Goal: Entertainment & Leisure: Consume media (video, audio)

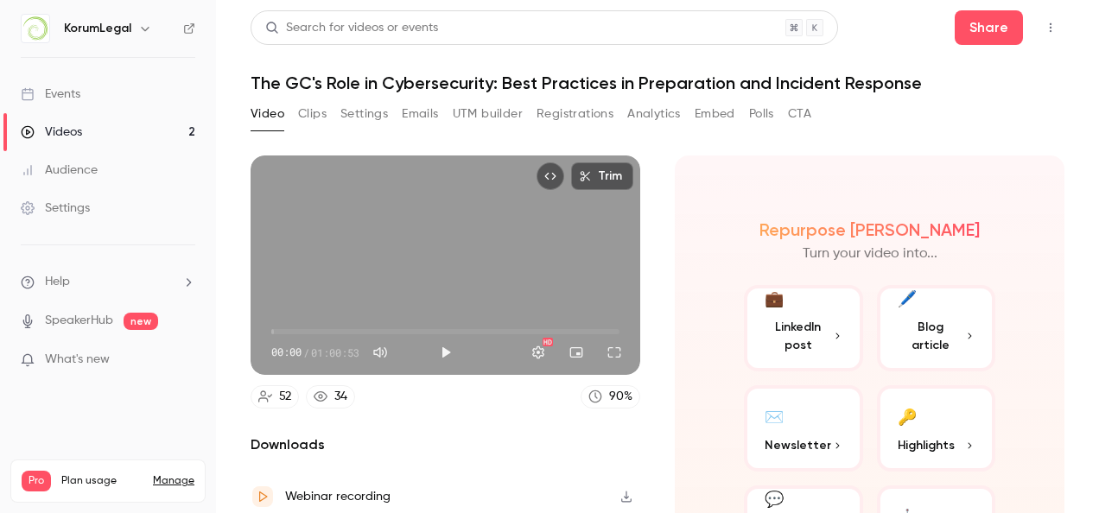
click at [648, 108] on button "Analytics" at bounding box center [654, 114] width 54 height 28
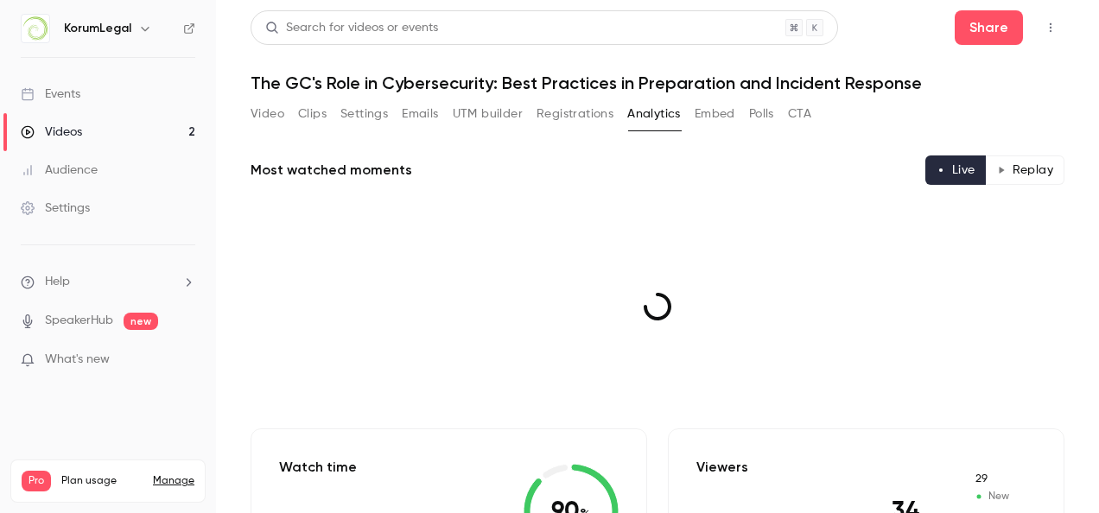
click at [570, 108] on button "Registrations" at bounding box center [574, 114] width 77 height 28
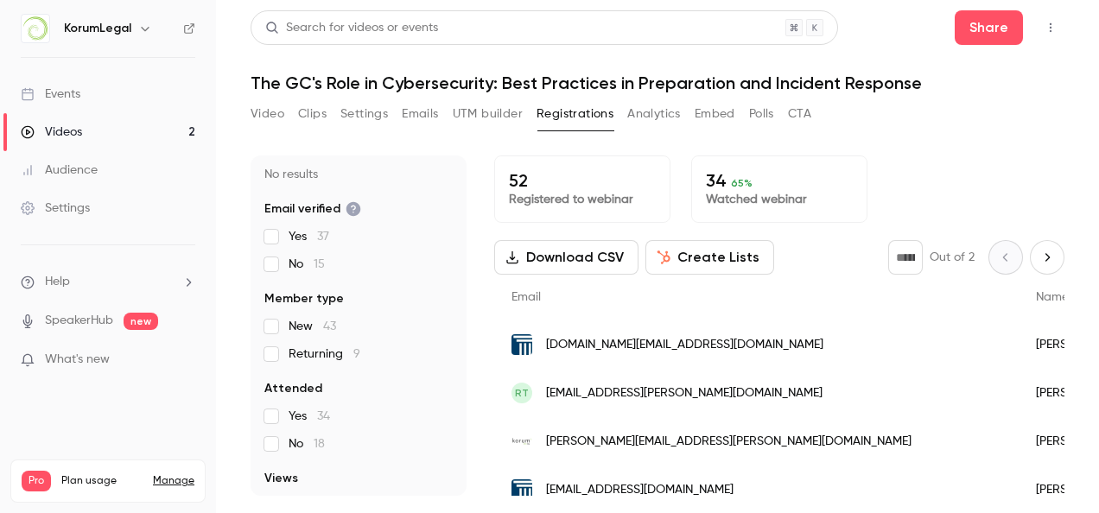
scroll to position [173, 0]
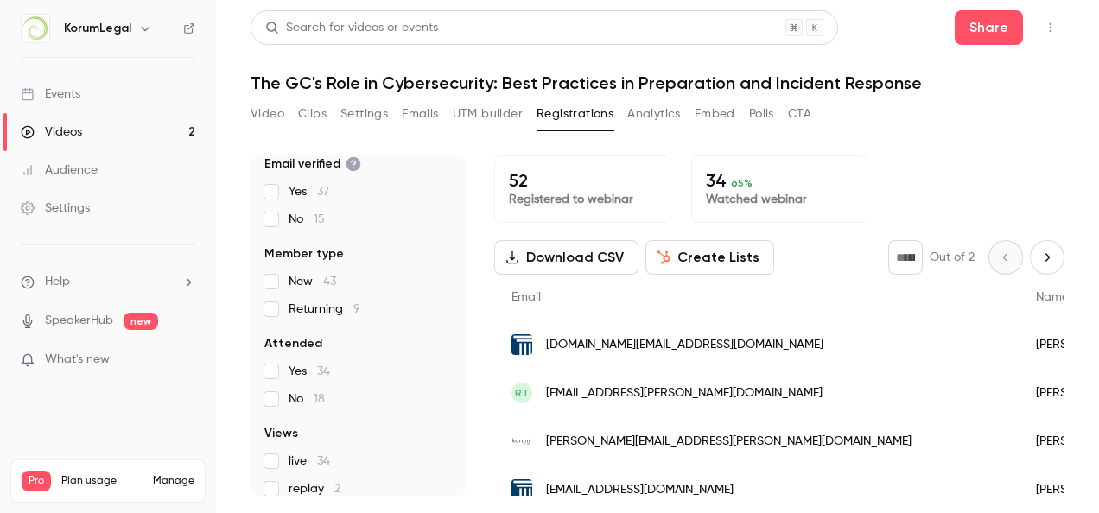
click at [313, 403] on span "No 18" at bounding box center [307, 398] width 36 height 17
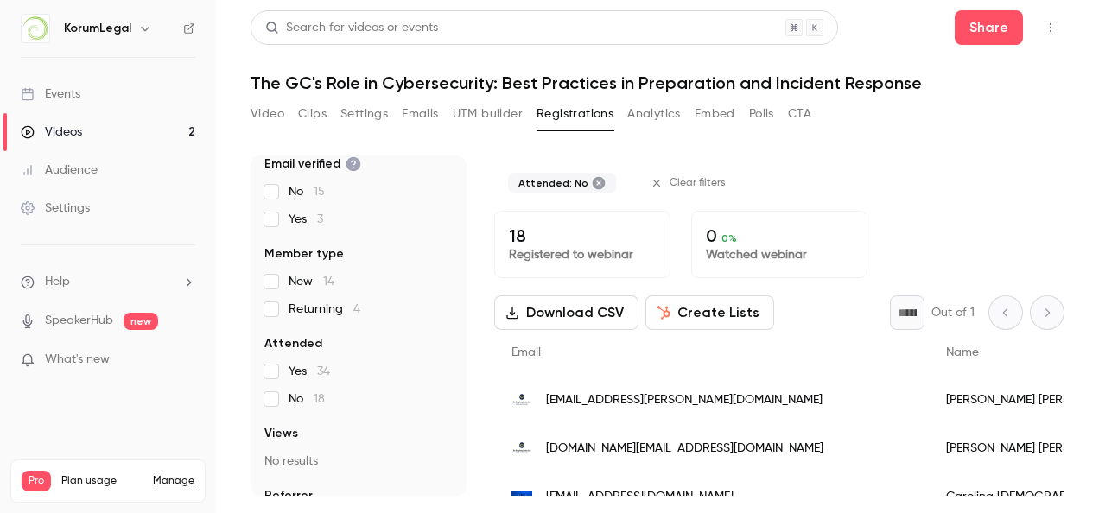
click at [703, 309] on button "Create Lists" at bounding box center [709, 312] width 129 height 35
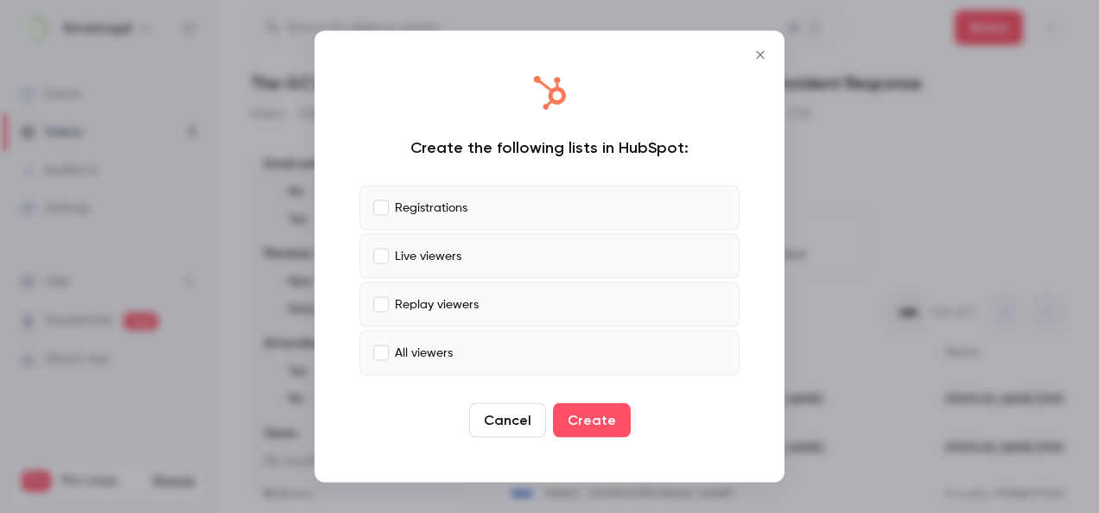
click at [756, 56] on icon "Close" at bounding box center [760, 55] width 21 height 14
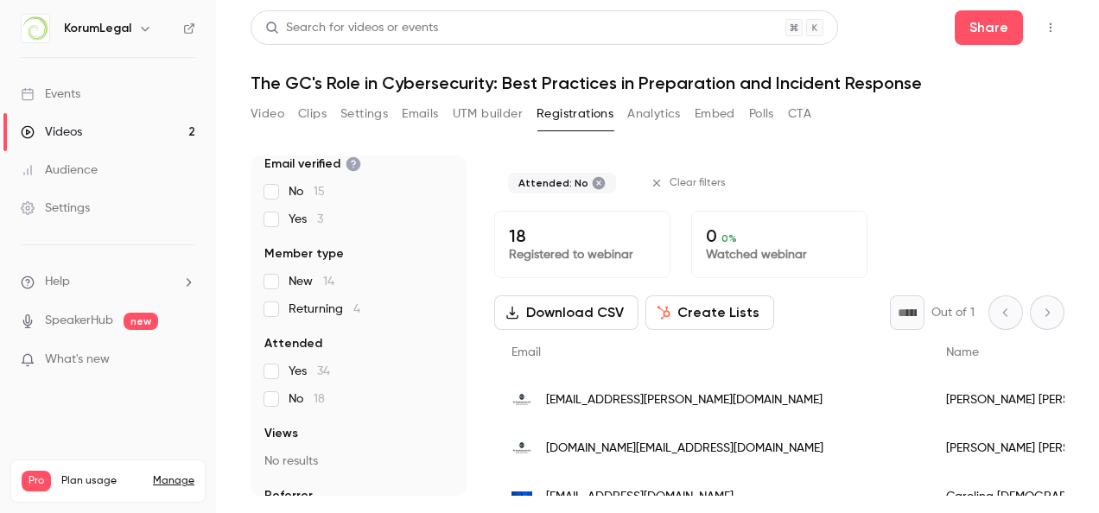
click at [610, 311] on button "Download CSV" at bounding box center [566, 312] width 144 height 35
click at [743, 308] on button "Create Lists" at bounding box center [709, 312] width 129 height 35
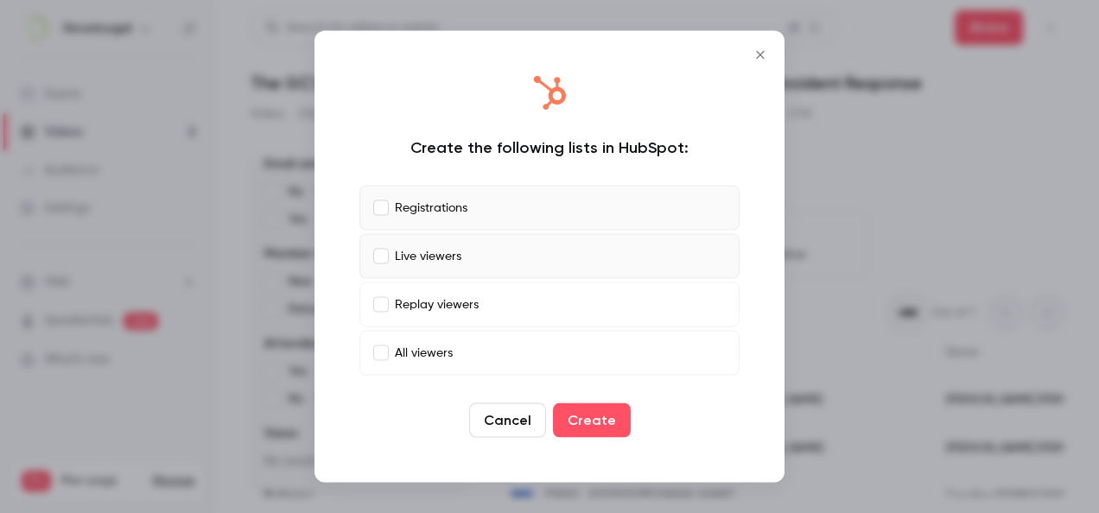
click at [379, 246] on label "Live viewers" at bounding box center [549, 256] width 380 height 45
click at [576, 422] on button "Create" at bounding box center [592, 420] width 78 height 35
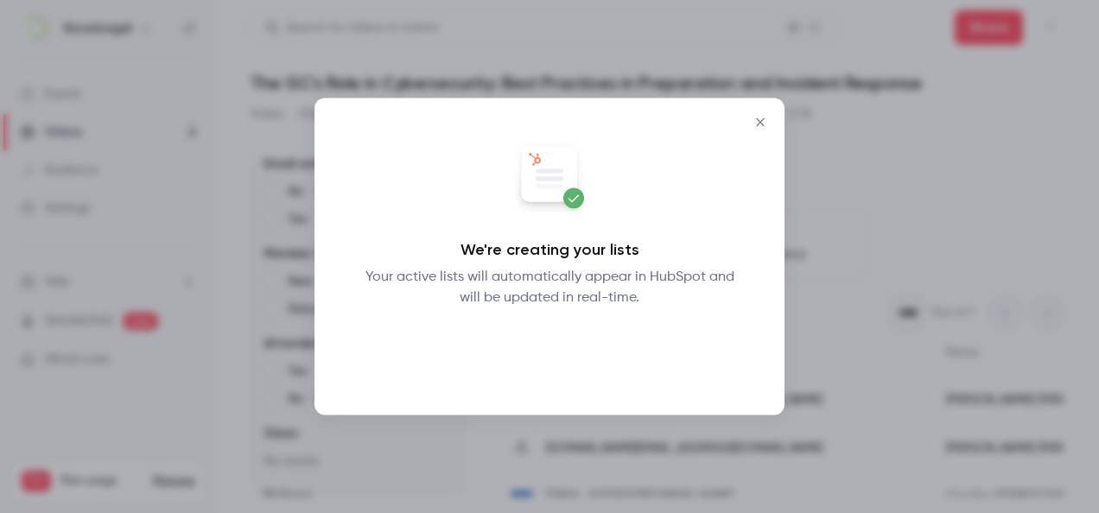
click at [568, 346] on button "Okay" at bounding box center [549, 353] width 63 height 35
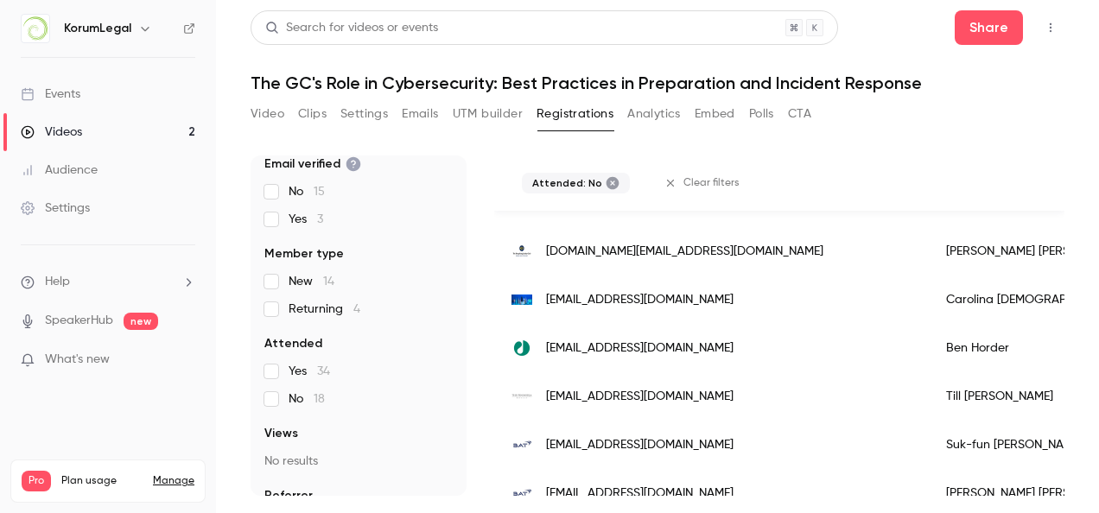
scroll to position [73, 0]
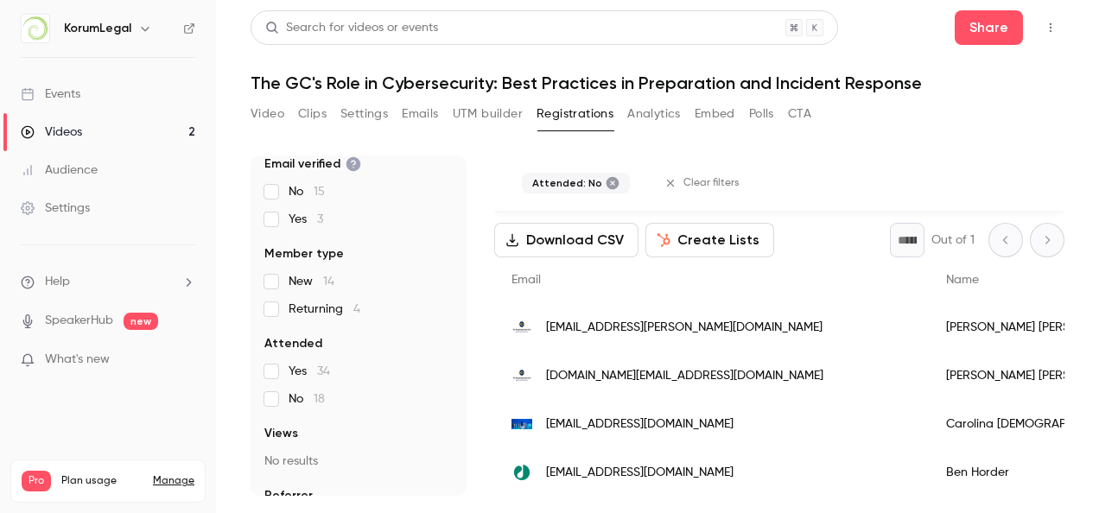
click at [665, 239] on icon "button" at bounding box center [663, 240] width 13 height 14
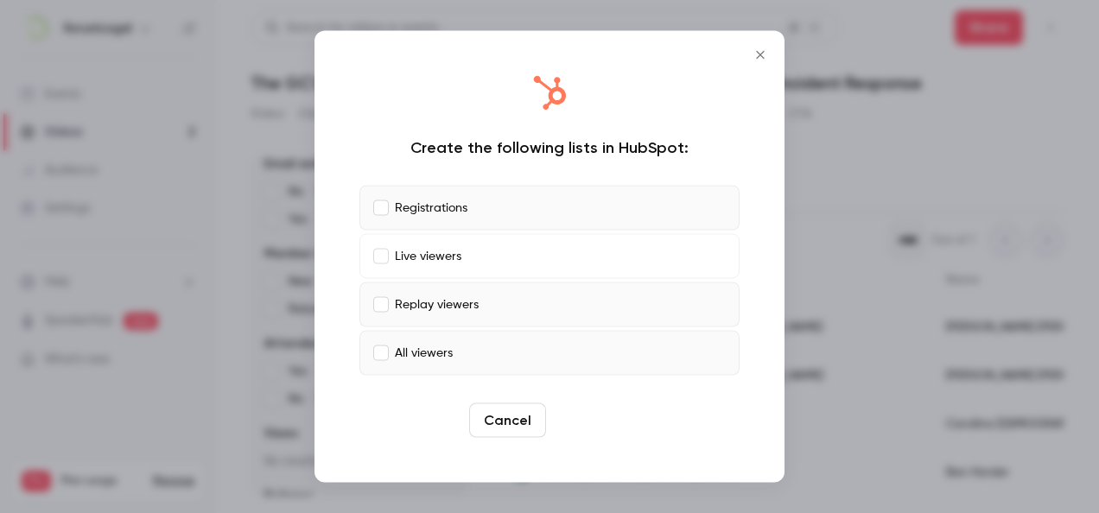
click at [613, 417] on button "Create" at bounding box center [592, 420] width 78 height 35
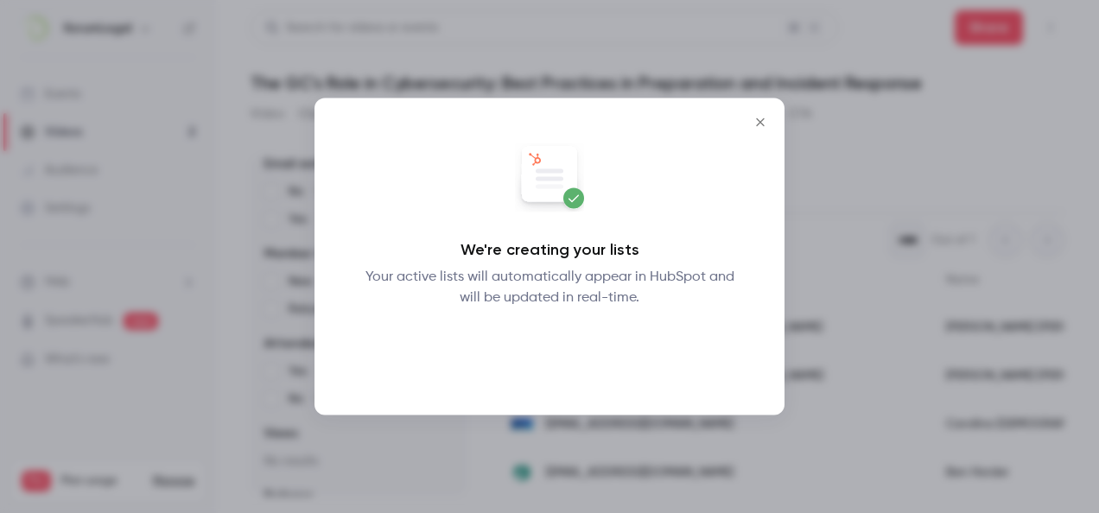
click at [555, 357] on button "Okay" at bounding box center [549, 353] width 63 height 35
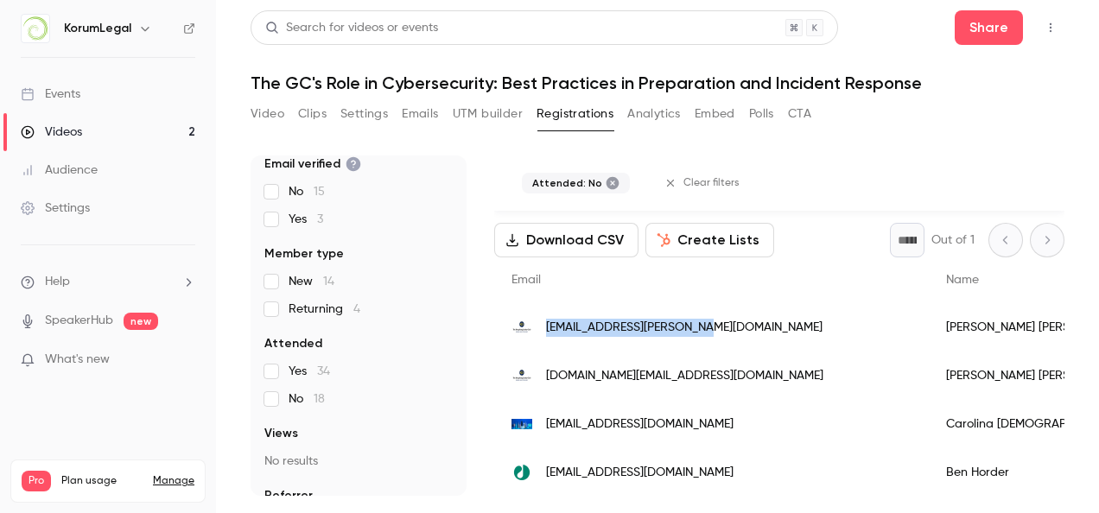
drag, startPoint x: 543, startPoint y: 320, endPoint x: 712, endPoint y: 330, distance: 168.8
click at [712, 330] on div "[EMAIL_ADDRESS][PERSON_NAME][DOMAIN_NAME]" at bounding box center [711, 327] width 435 height 48
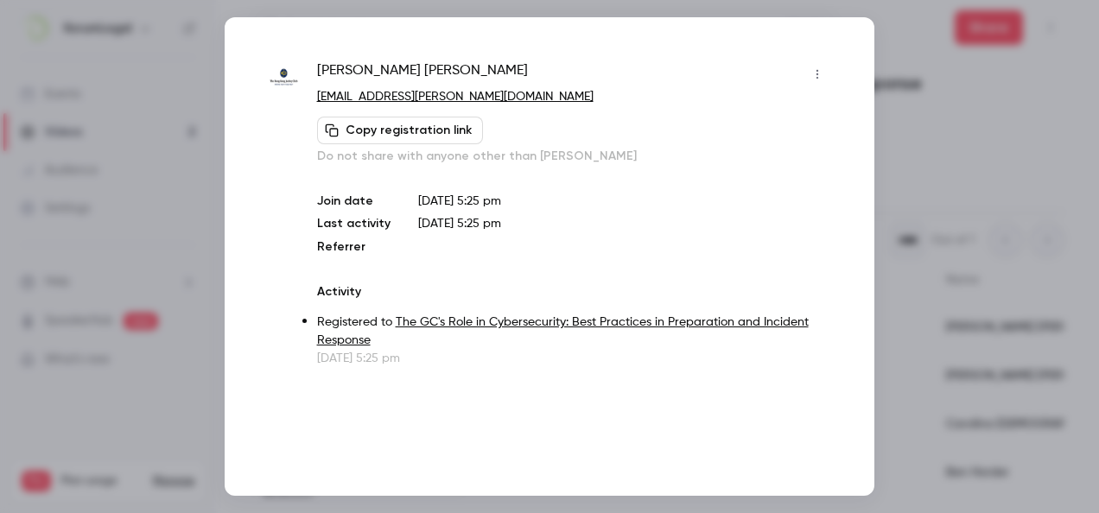
click at [885, 69] on div at bounding box center [549, 256] width 1099 height 513
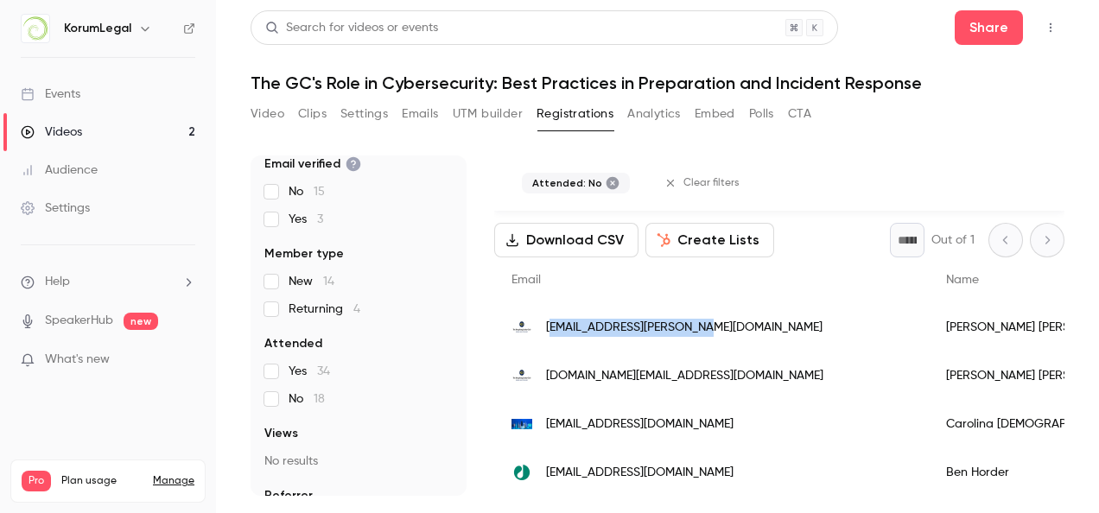
drag, startPoint x: 553, startPoint y: 323, endPoint x: 697, endPoint y: 327, distance: 144.3
click at [697, 327] on div "[EMAIL_ADDRESS][PERSON_NAME][DOMAIN_NAME]" at bounding box center [711, 327] width 435 height 48
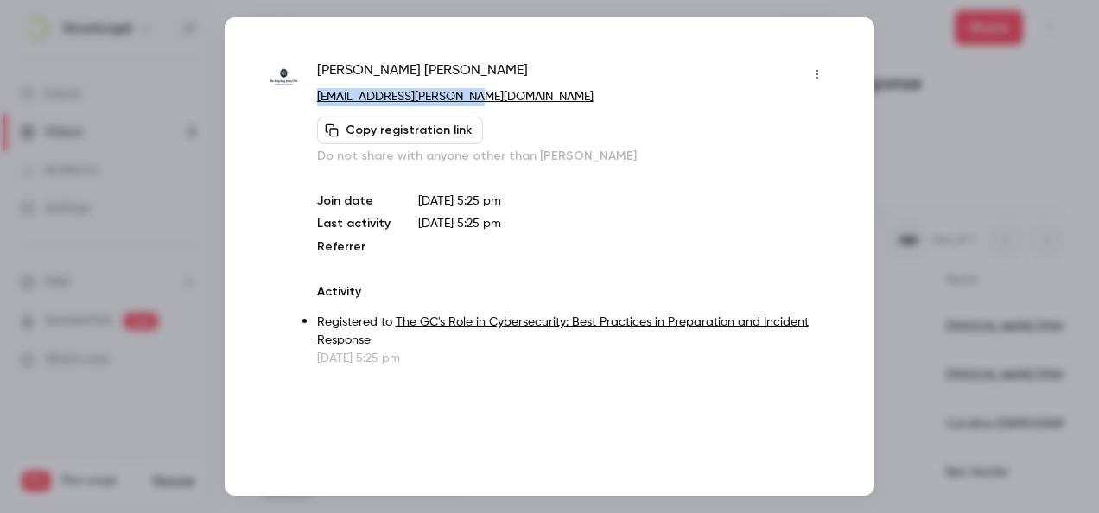
drag, startPoint x: 473, startPoint y: 102, endPoint x: 311, endPoint y: 95, distance: 161.7
click at [311, 95] on div "[PERSON_NAME] [PERSON_NAME][EMAIL_ADDRESS][PERSON_NAME][DOMAIN_NAME] Copy regis…" at bounding box center [549, 213] width 563 height 307
copy link "[EMAIL_ADDRESS][PERSON_NAME][DOMAIN_NAME]"
click at [885, 73] on div at bounding box center [549, 256] width 1099 height 513
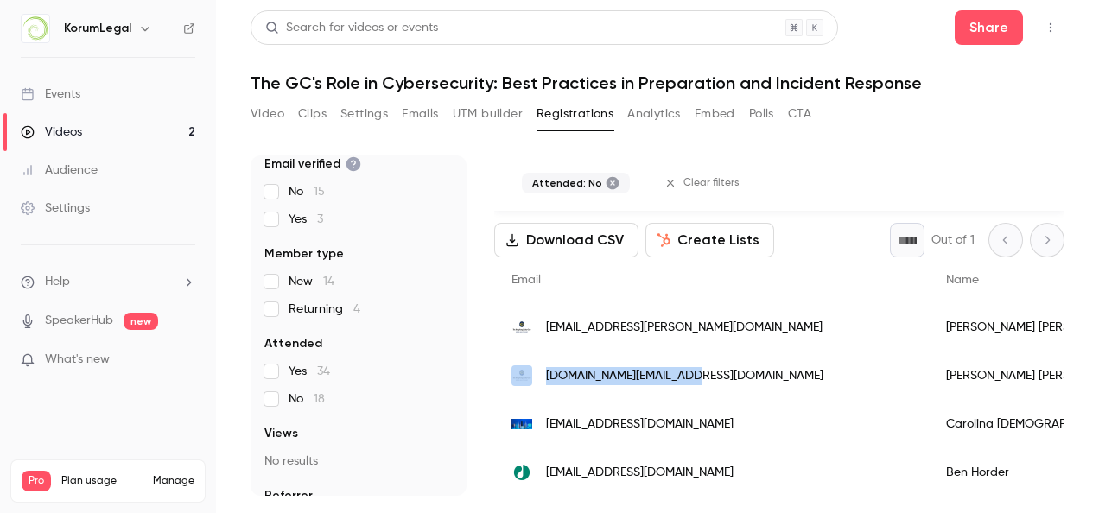
drag, startPoint x: 537, startPoint y: 370, endPoint x: 677, endPoint y: 375, distance: 140.0
click at [677, 375] on div "[DOMAIN_NAME][EMAIL_ADDRESS][DOMAIN_NAME]" at bounding box center [711, 376] width 435 height 48
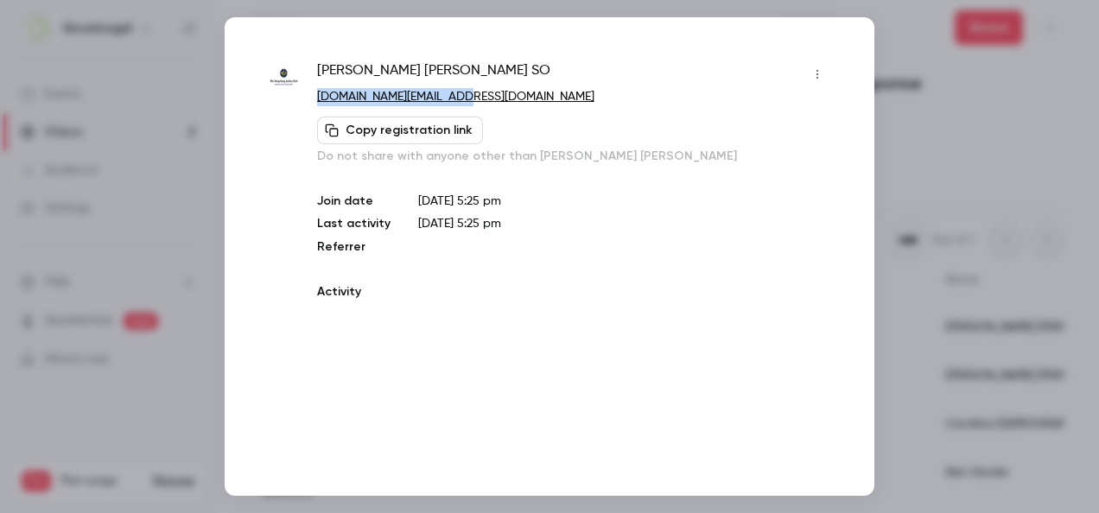
drag, startPoint x: 473, startPoint y: 98, endPoint x: 316, endPoint y: 105, distance: 157.4
click at [317, 105] on p "[DOMAIN_NAME][EMAIL_ADDRESS][DOMAIN_NAME]" at bounding box center [574, 97] width 514 height 18
copy link "[DOMAIN_NAME][EMAIL_ADDRESS][DOMAIN_NAME]"
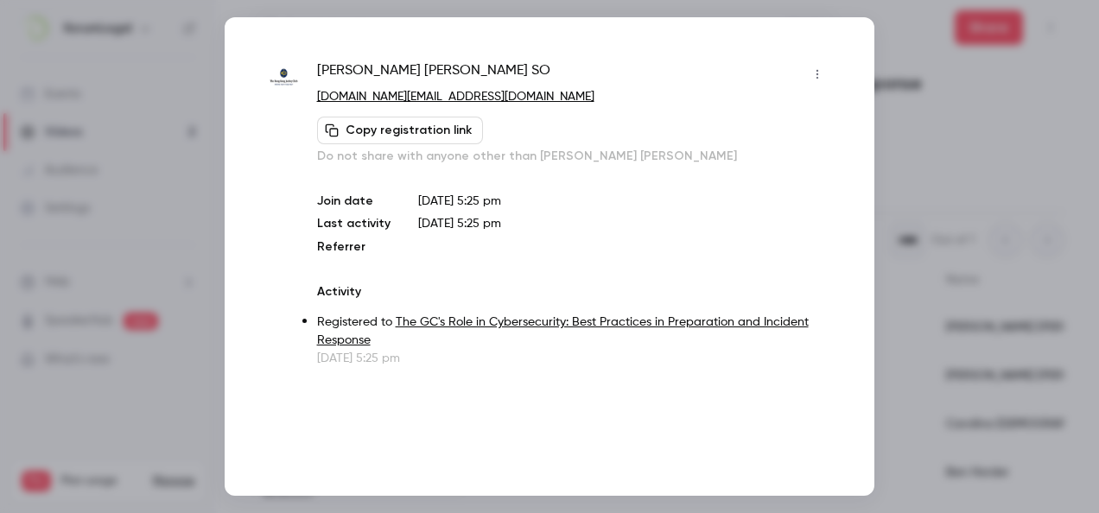
click at [912, 85] on div at bounding box center [549, 256] width 1099 height 513
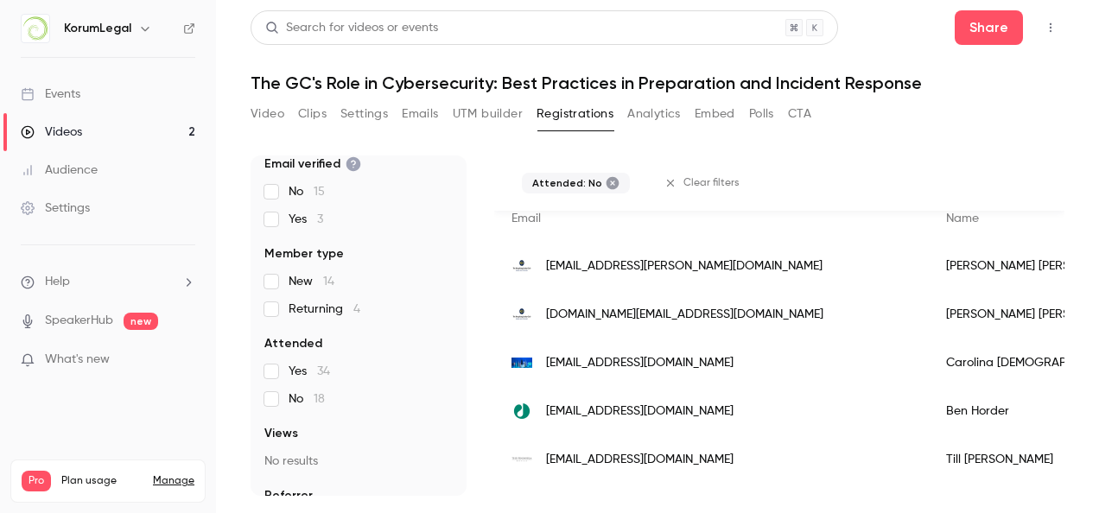
scroll to position [159, 0]
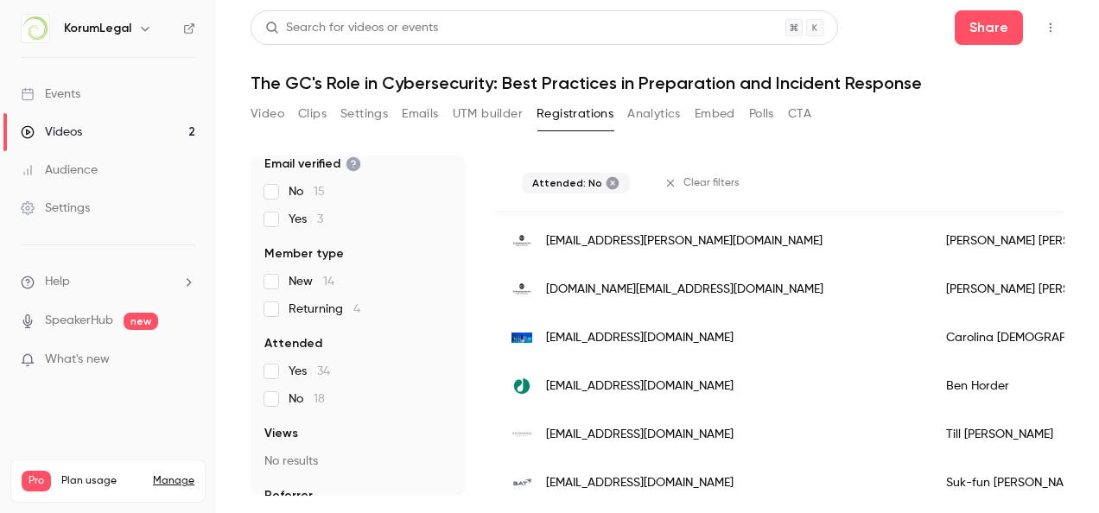
drag, startPoint x: 544, startPoint y: 328, endPoint x: 740, endPoint y: 339, distance: 196.4
click at [740, 339] on div "[EMAIL_ADDRESS][DOMAIN_NAME]" at bounding box center [711, 338] width 435 height 48
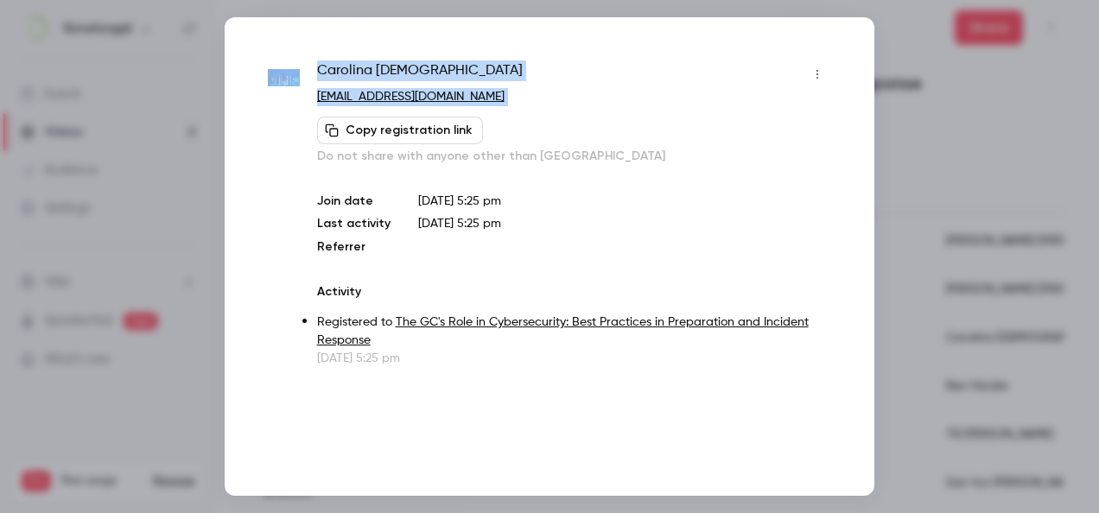
drag, startPoint x: 524, startPoint y: 106, endPoint x: 305, endPoint y: 104, distance: 218.6
click at [305, 104] on div "[PERSON_NAME] [EMAIL_ADDRESS][DOMAIN_NAME] Copy registration link Do not share …" at bounding box center [549, 213] width 563 height 307
copy div "[PERSON_NAME][DEMOGRAPHIC_DATA] [EMAIL_ADDRESS][DOMAIN_NAME] Copy registration …"
click at [545, 73] on div "[PERSON_NAME][DEMOGRAPHIC_DATA]" at bounding box center [574, 74] width 514 height 28
drag, startPoint x: 535, startPoint y: 89, endPoint x: 523, endPoint y: 109, distance: 23.3
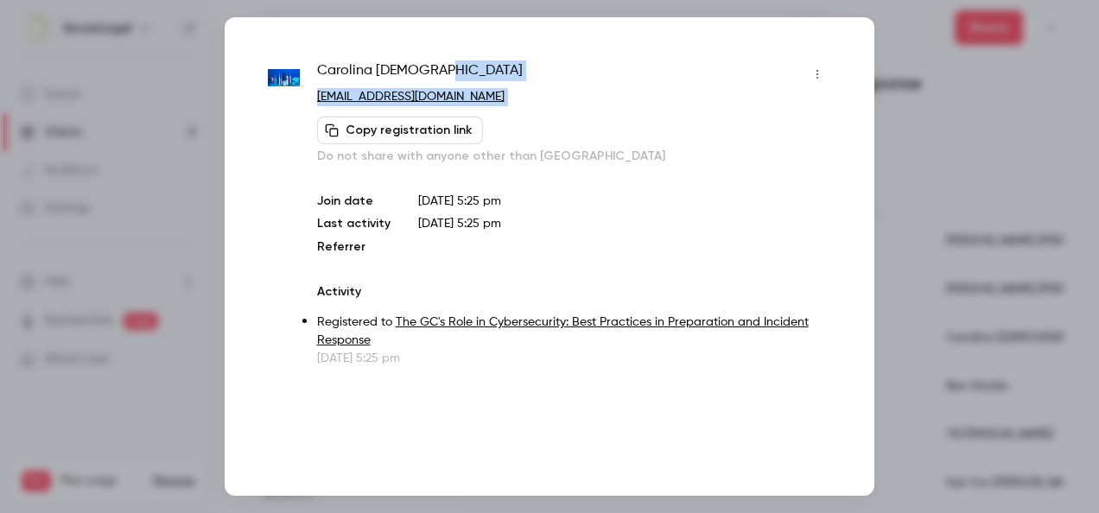
click at [523, 109] on div "[PERSON_NAME][DEMOGRAPHIC_DATA] [EMAIL_ADDRESS][DOMAIN_NAME] Copy registration …" at bounding box center [574, 112] width 514 height 105
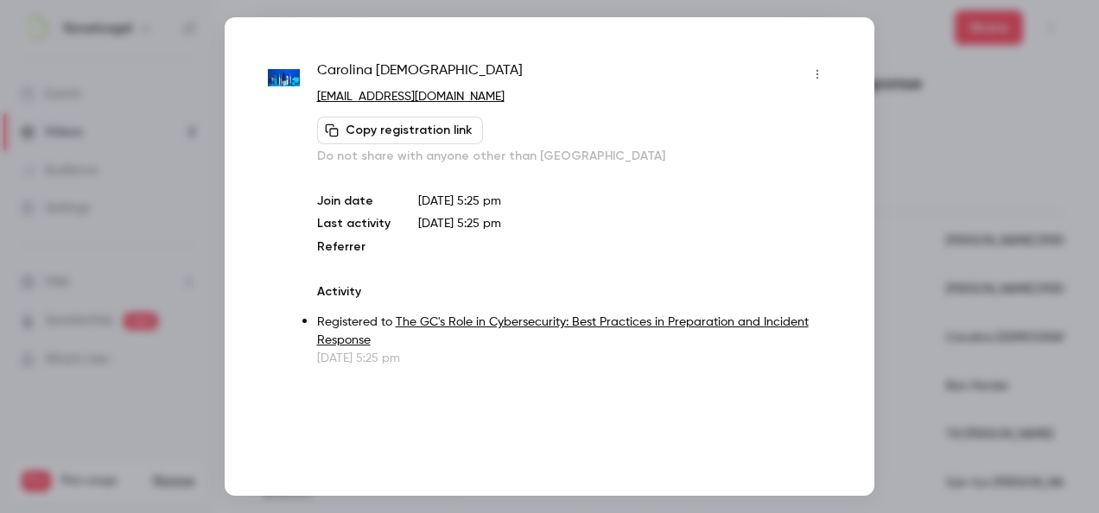
click at [909, 66] on div at bounding box center [549, 256] width 1099 height 513
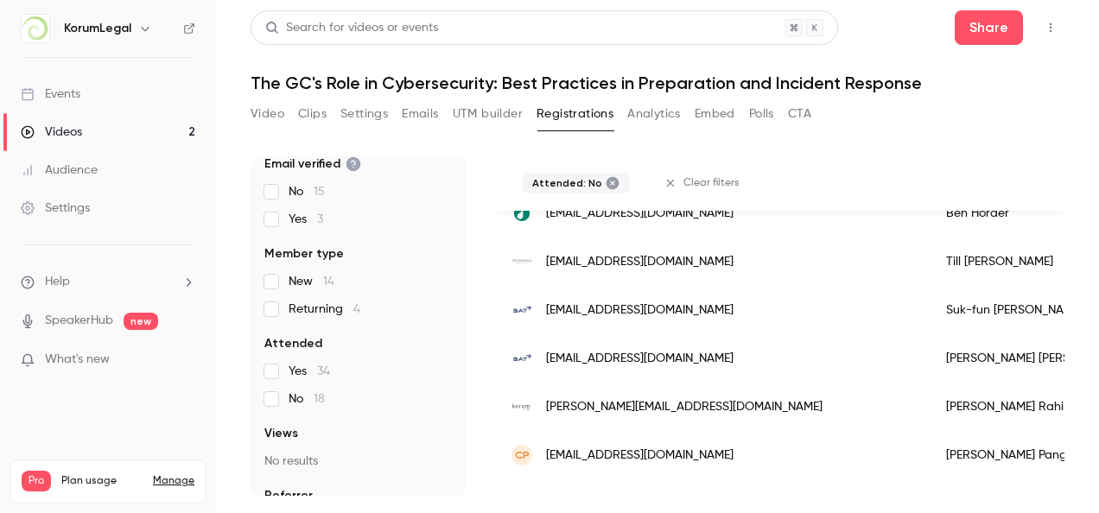
scroll to position [245, 0]
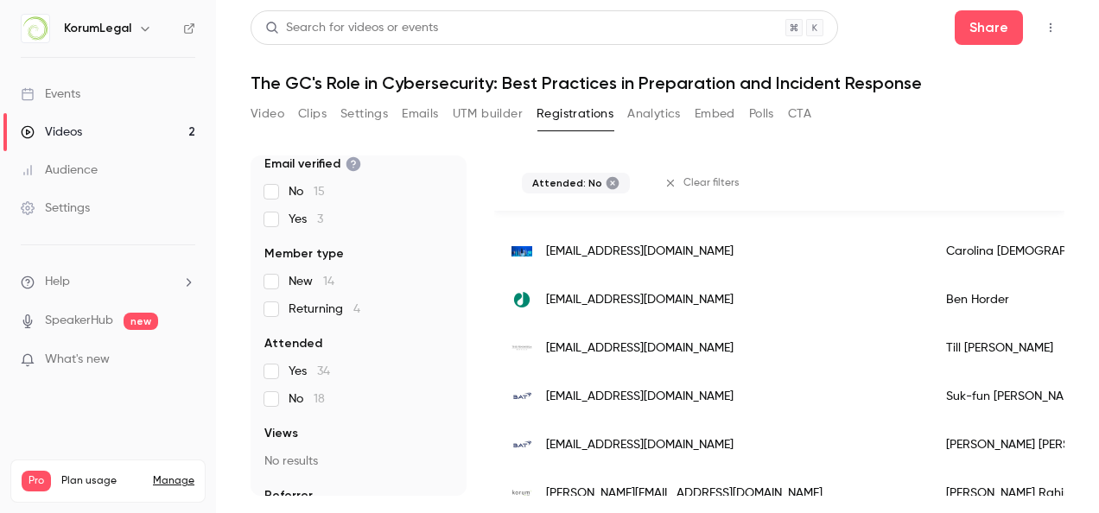
click at [541, 293] on div "[EMAIL_ADDRESS][DOMAIN_NAME]" at bounding box center [711, 300] width 435 height 48
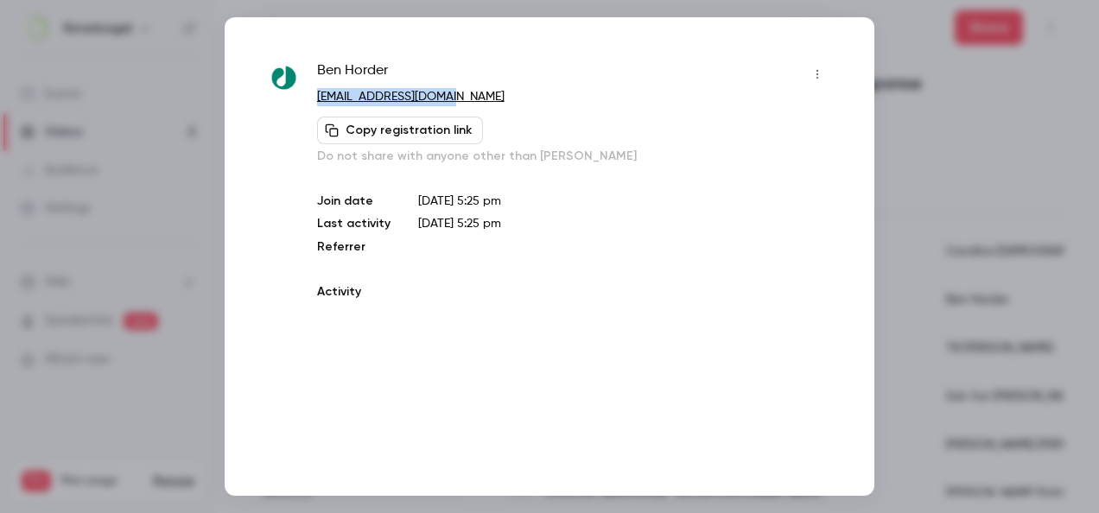
drag, startPoint x: 499, startPoint y: 87, endPoint x: 466, endPoint y: 100, distance: 36.1
click at [466, 100] on div "[PERSON_NAME] [PERSON_NAME][EMAIL_ADDRESS][PERSON_NAME][DOMAIN_NAME] Copy regis…" at bounding box center [574, 112] width 514 height 105
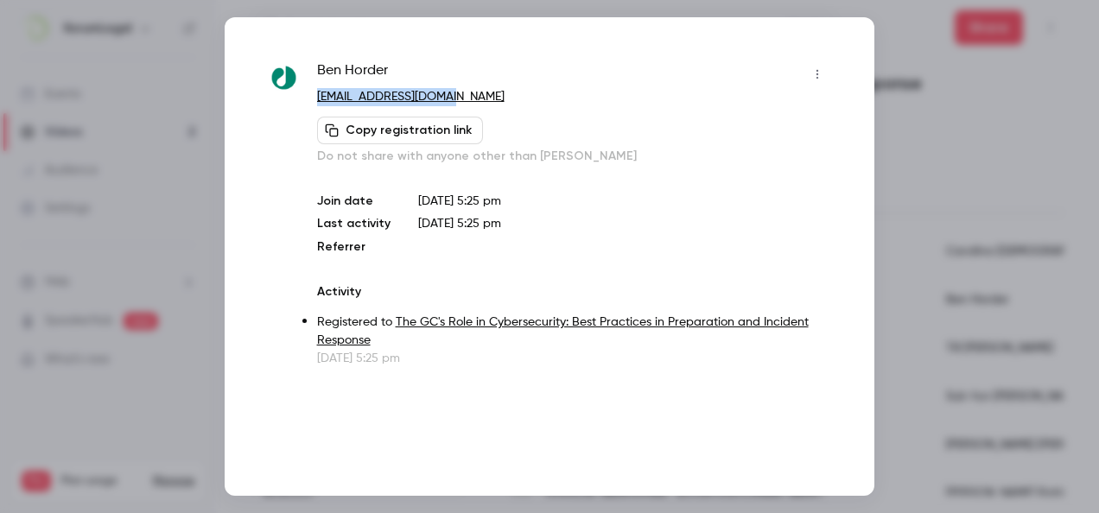
copy div "[EMAIL_ADDRESS][DOMAIN_NAME]"
click at [912, 97] on div at bounding box center [549, 256] width 1099 height 513
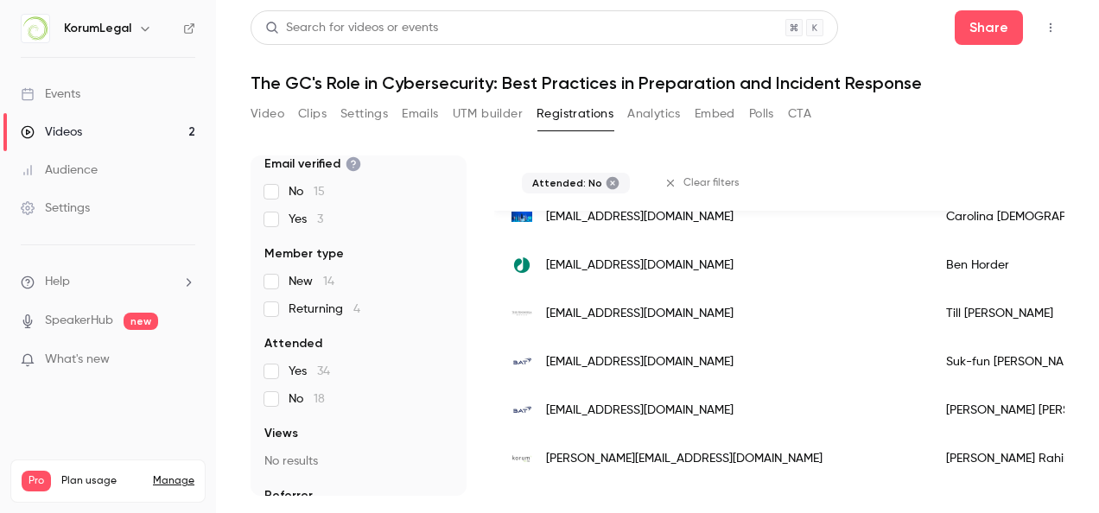
scroll to position [332, 0]
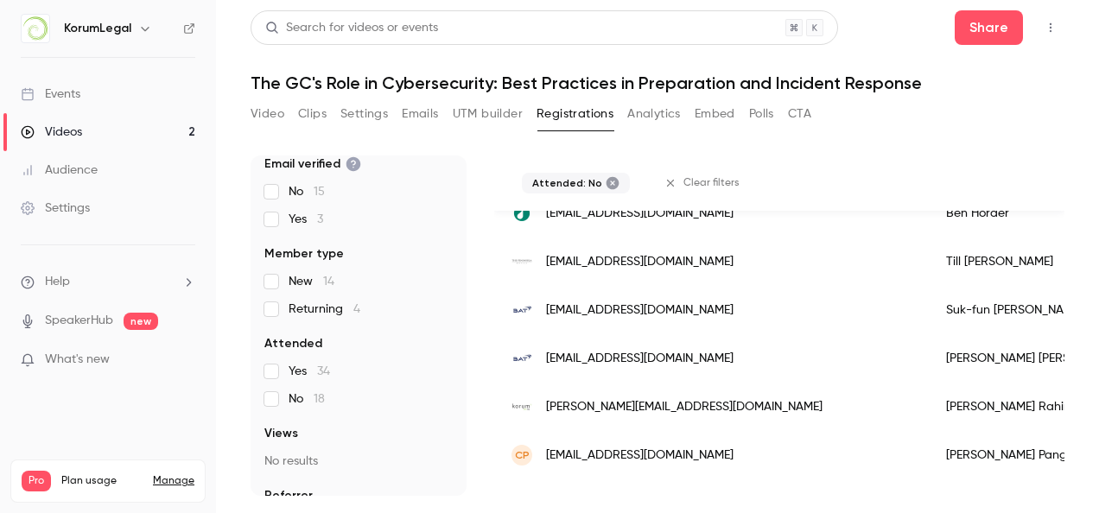
click at [603, 257] on span "[EMAIL_ADDRESS][DOMAIN_NAME]" at bounding box center [639, 262] width 187 height 18
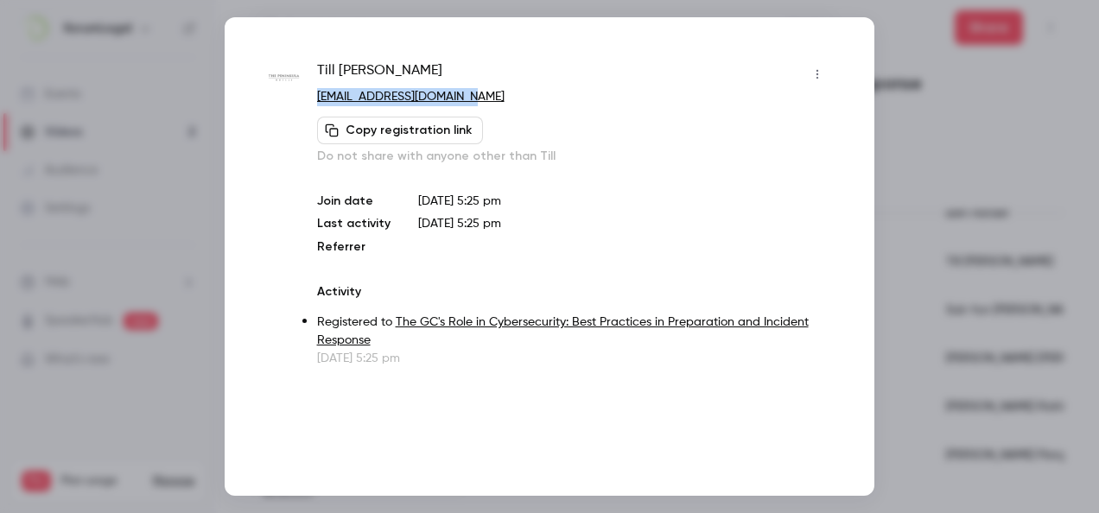
drag, startPoint x: 499, startPoint y: 93, endPoint x: 307, endPoint y: 100, distance: 192.8
click at [307, 100] on div "Till [PERSON_NAME] [EMAIL_ADDRESS][DOMAIN_NAME] Copy registration link Do not s…" at bounding box center [549, 213] width 563 height 307
copy link "[EMAIL_ADDRESS][DOMAIN_NAME]"
click at [962, 95] on div at bounding box center [549, 256] width 1099 height 513
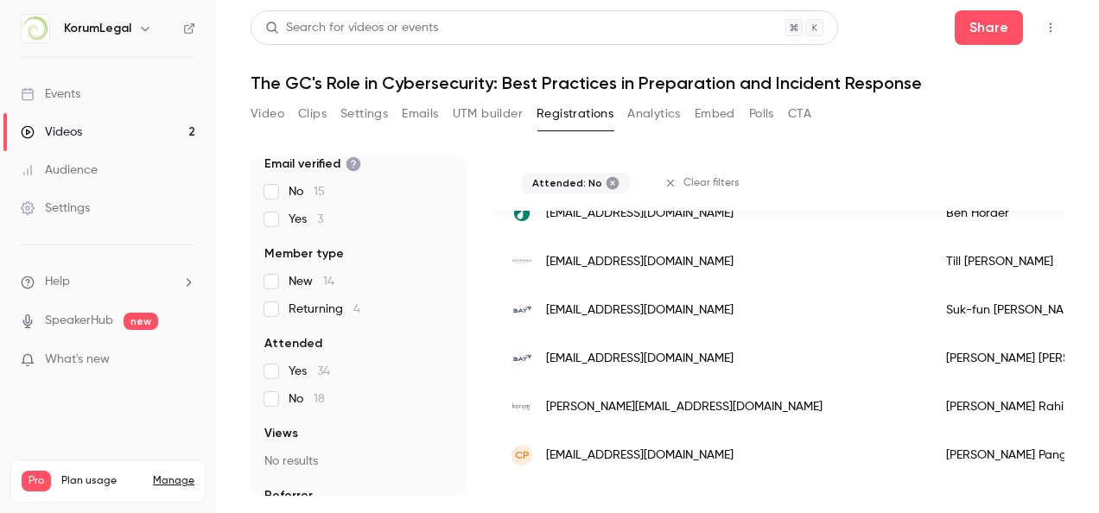
click at [665, 306] on span "[EMAIL_ADDRESS][DOMAIN_NAME]" at bounding box center [639, 310] width 187 height 18
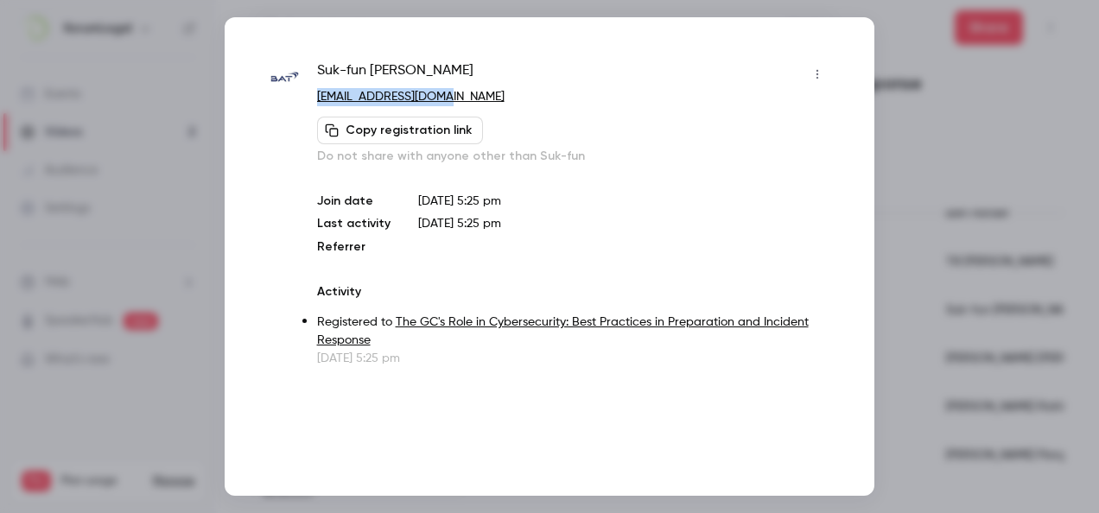
drag, startPoint x: 480, startPoint y: 88, endPoint x: 308, endPoint y: 98, distance: 173.1
click at [308, 98] on div "Suk-fun Kwan [EMAIL_ADDRESS][DOMAIN_NAME] Copy registration link Do not share w…" at bounding box center [549, 213] width 563 height 307
copy link "[EMAIL_ADDRESS][DOMAIN_NAME]"
click at [964, 117] on div at bounding box center [549, 256] width 1099 height 513
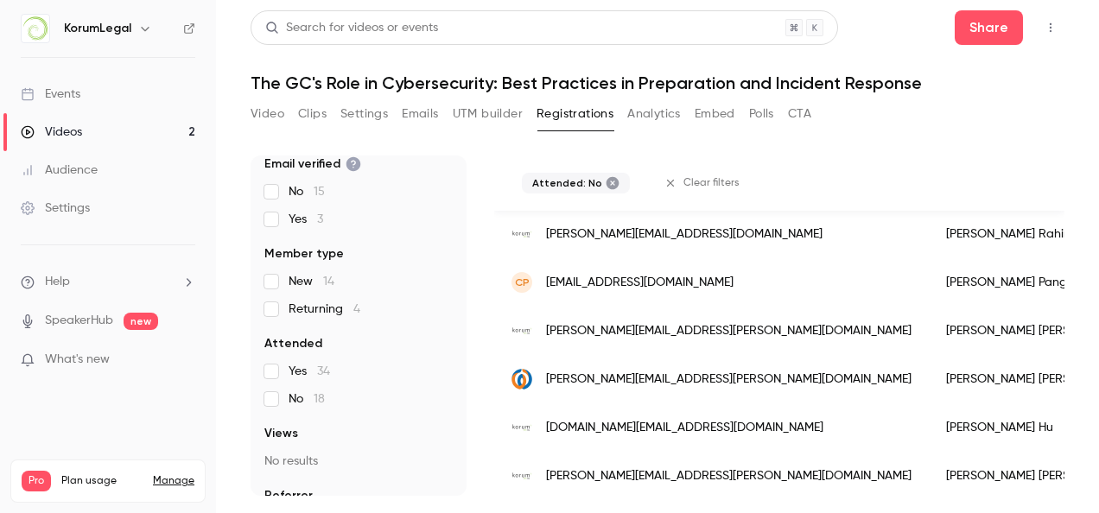
scroll to position [418, 0]
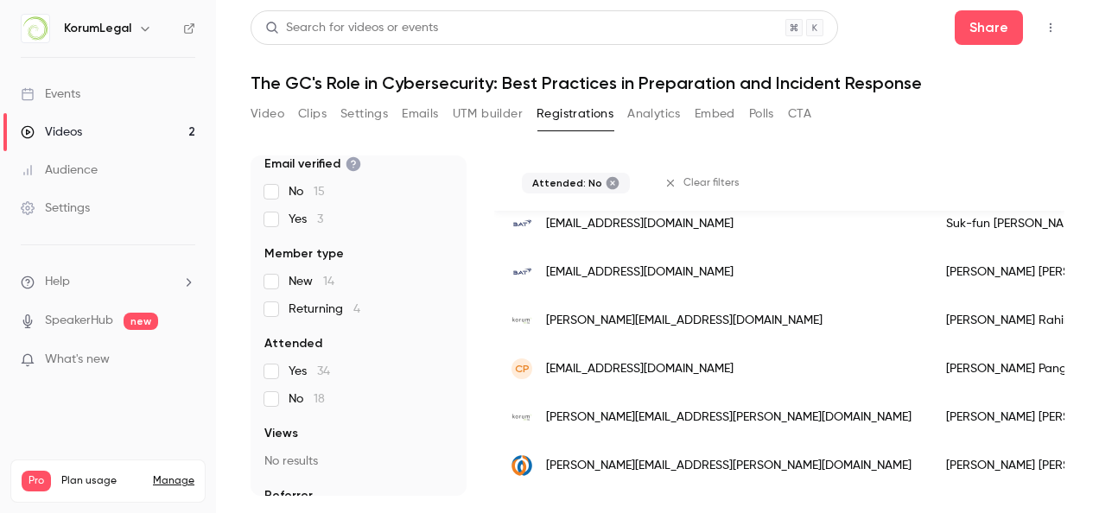
click at [634, 365] on span "[EMAIL_ADDRESS][DOMAIN_NAME]" at bounding box center [639, 369] width 187 height 18
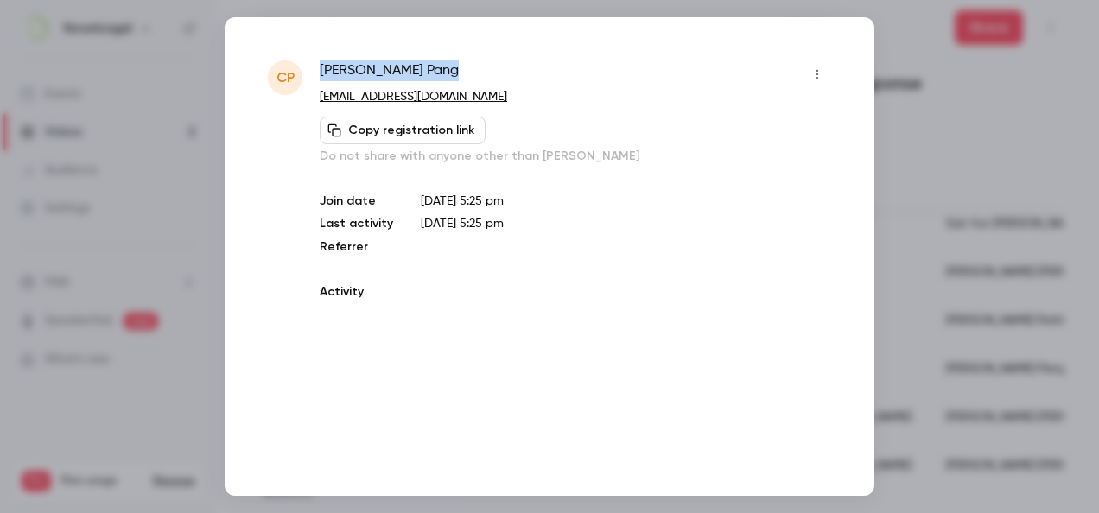
drag, startPoint x: 441, startPoint y: 71, endPoint x: 320, endPoint y: 79, distance: 121.3
click at [320, 79] on div "Chee [PERSON_NAME]" at bounding box center [575, 74] width 511 height 28
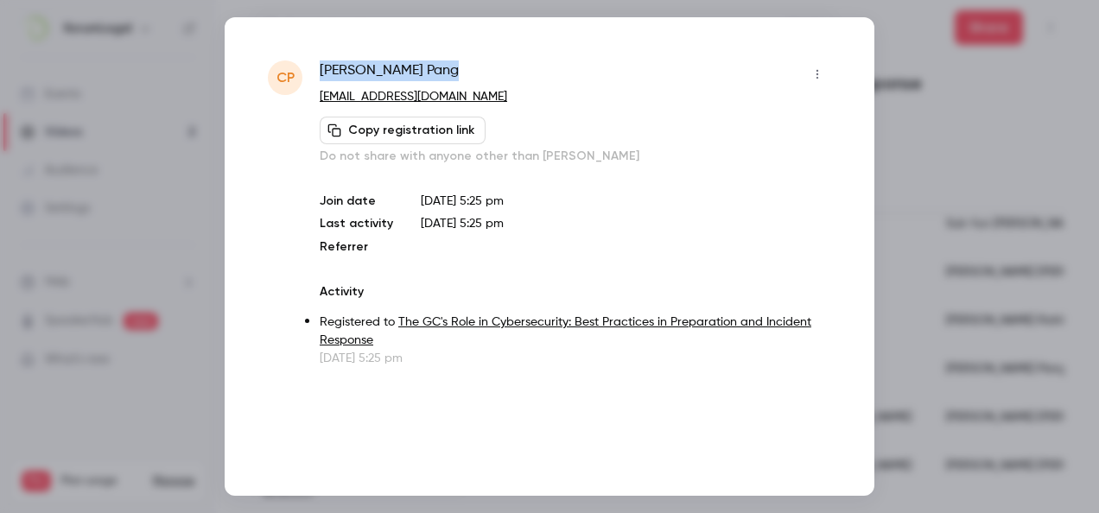
copy span "Chee [PERSON_NAME]"
click at [969, 163] on div at bounding box center [549, 256] width 1099 height 513
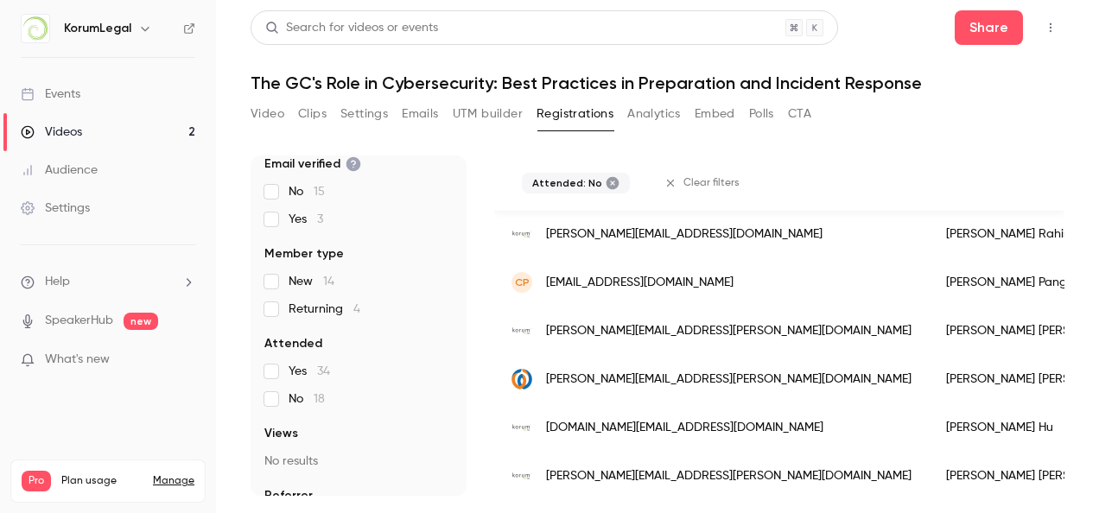
scroll to position [591, 0]
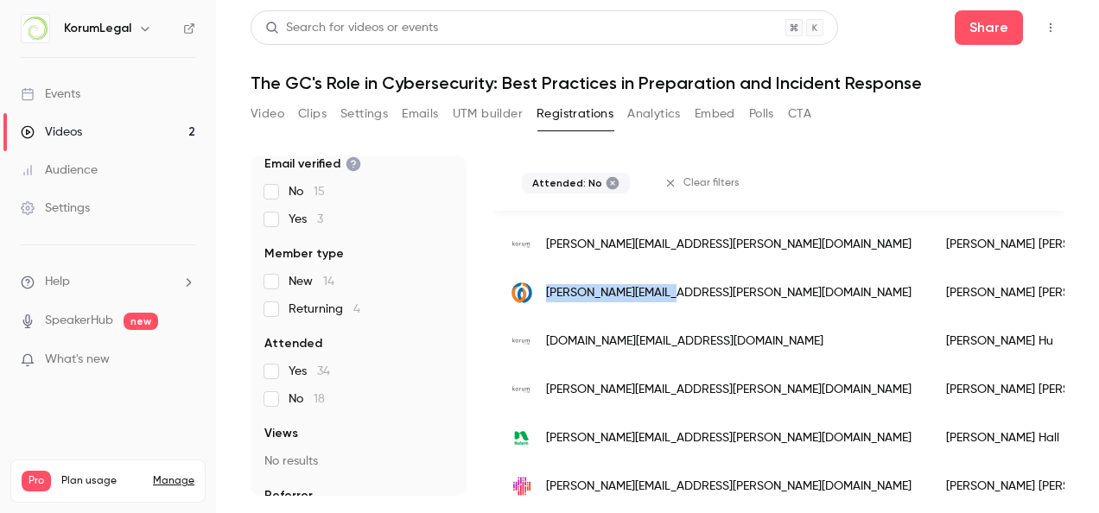
drag, startPoint x: 679, startPoint y: 294, endPoint x: 539, endPoint y: 290, distance: 140.0
click at [539, 290] on div "[PERSON_NAME][EMAIL_ADDRESS][PERSON_NAME][DOMAIN_NAME]" at bounding box center [711, 293] width 435 height 48
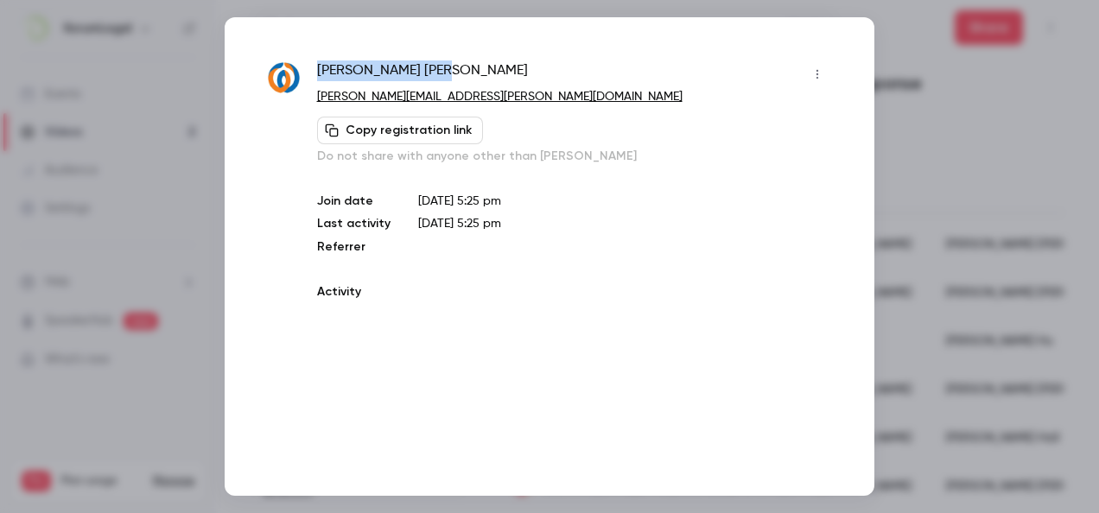
drag, startPoint x: 311, startPoint y: 62, endPoint x: 463, endPoint y: 70, distance: 152.2
click at [463, 70] on div "[PERSON_NAME] [PERSON_NAME][EMAIL_ADDRESS][PERSON_NAME][DOMAIN_NAME] Copy regis…" at bounding box center [549, 185] width 563 height 251
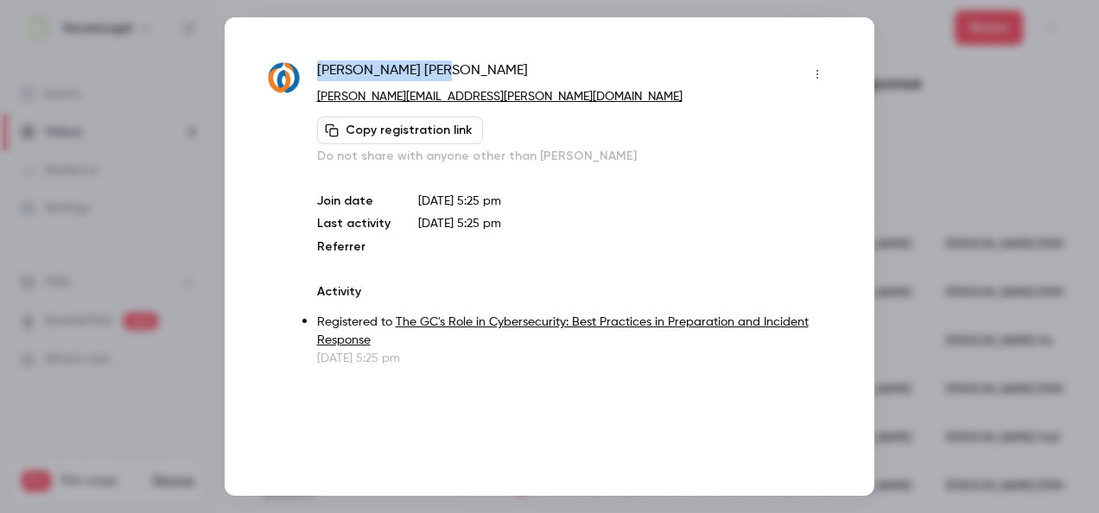
drag, startPoint x: 463, startPoint y: 70, endPoint x: 515, endPoint y: 73, distance: 51.9
click at [515, 73] on div "[PERSON_NAME]" at bounding box center [574, 74] width 514 height 28
copy span "[PERSON_NAME]"
click at [955, 176] on div at bounding box center [549, 256] width 1099 height 513
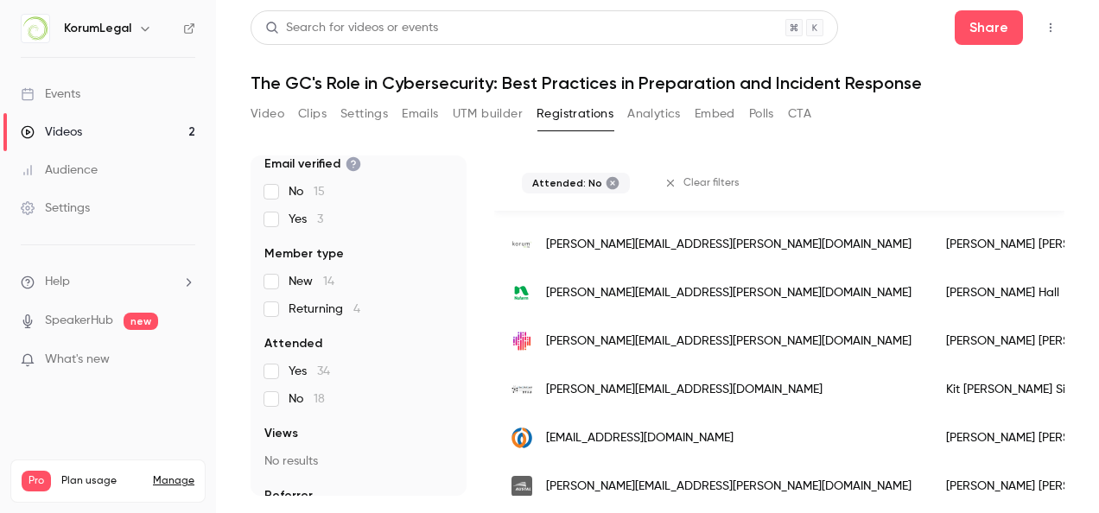
scroll to position [764, 0]
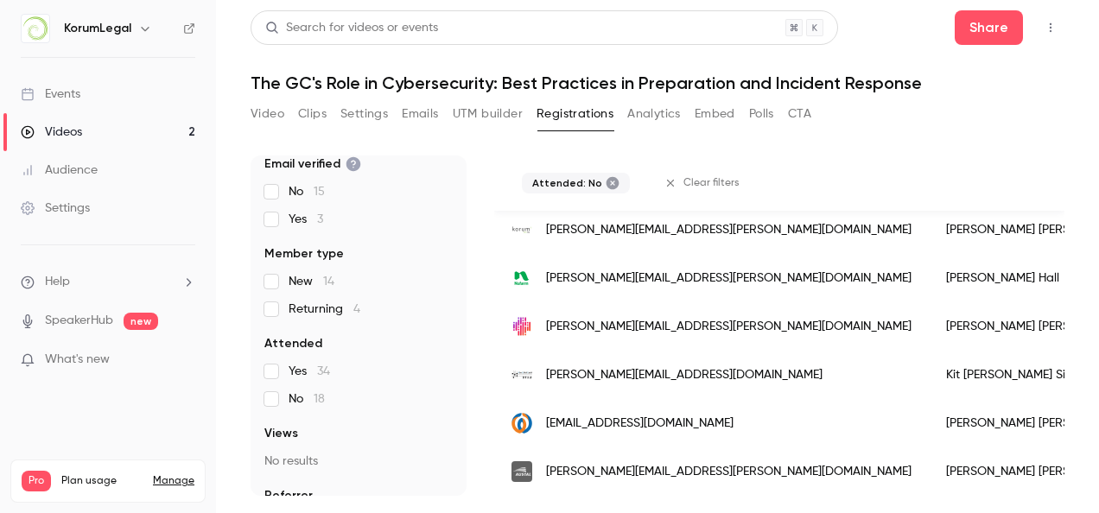
click at [714, 259] on div "[PERSON_NAME][EMAIL_ADDRESS][PERSON_NAME][DOMAIN_NAME]" at bounding box center [711, 278] width 435 height 48
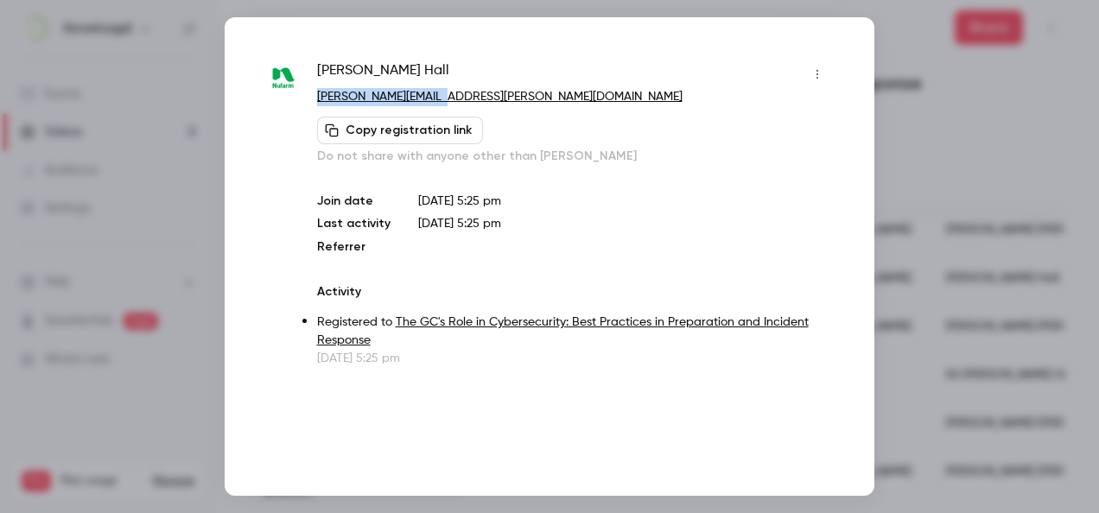
drag, startPoint x: 448, startPoint y: 87, endPoint x: 486, endPoint y: 92, distance: 37.4
click at [486, 92] on div "[PERSON_NAME] [PERSON_NAME][EMAIL_ADDRESS][PERSON_NAME][DOMAIN_NAME] Copy regis…" at bounding box center [574, 112] width 514 height 105
copy div "[PERSON_NAME][EMAIL_ADDRESS][PERSON_NAME][DOMAIN_NAME]"
click at [904, 78] on div at bounding box center [549, 256] width 1099 height 513
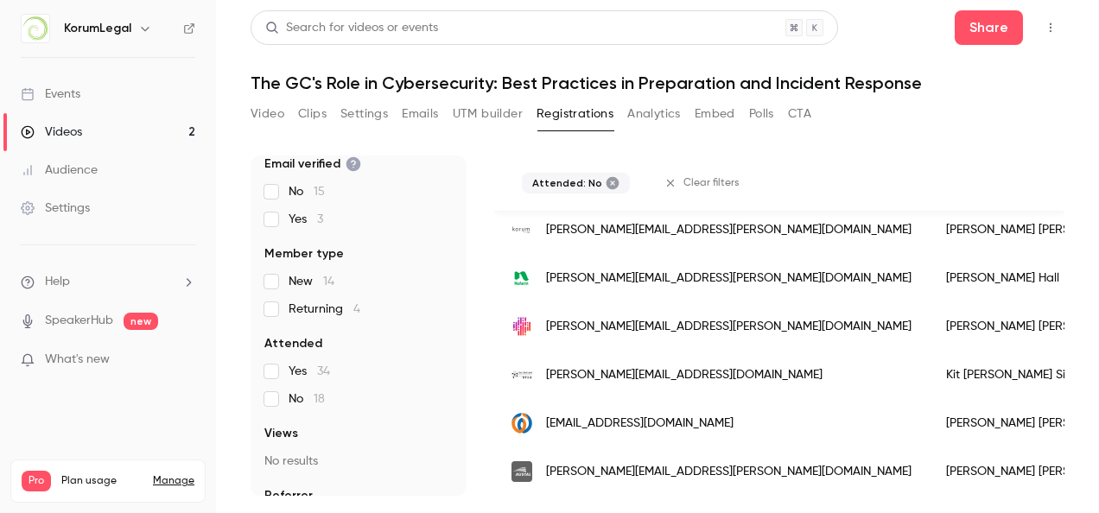
click at [582, 318] on span "[PERSON_NAME][EMAIL_ADDRESS][PERSON_NAME][DOMAIN_NAME]" at bounding box center [728, 327] width 365 height 18
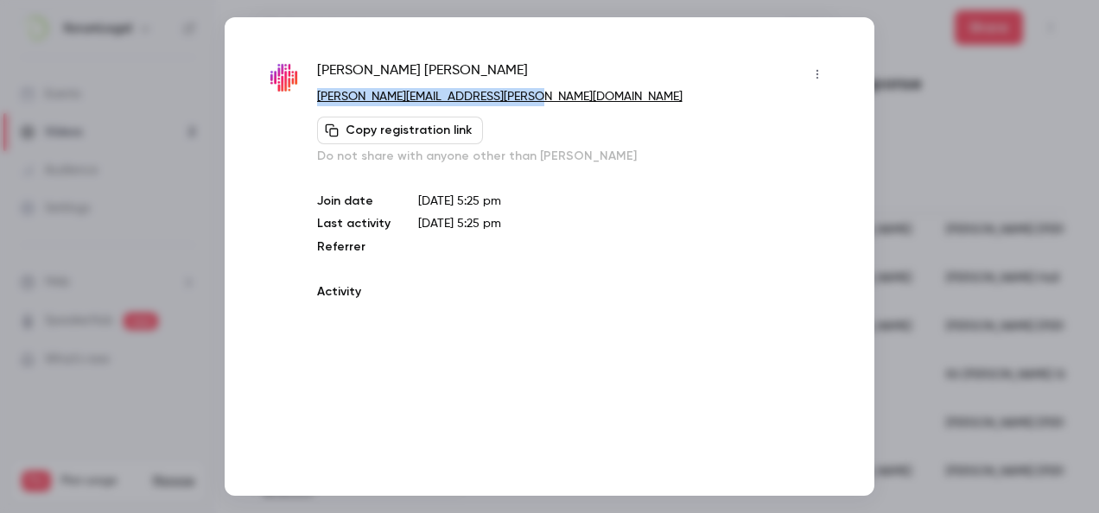
drag, startPoint x: 536, startPoint y: 93, endPoint x: 313, endPoint y: 105, distance: 223.2
click at [313, 105] on div "[PERSON_NAME] [PERSON_NAME][EMAIL_ADDRESS][PERSON_NAME][DOMAIN_NAME] Copy regis…" at bounding box center [549, 185] width 563 height 251
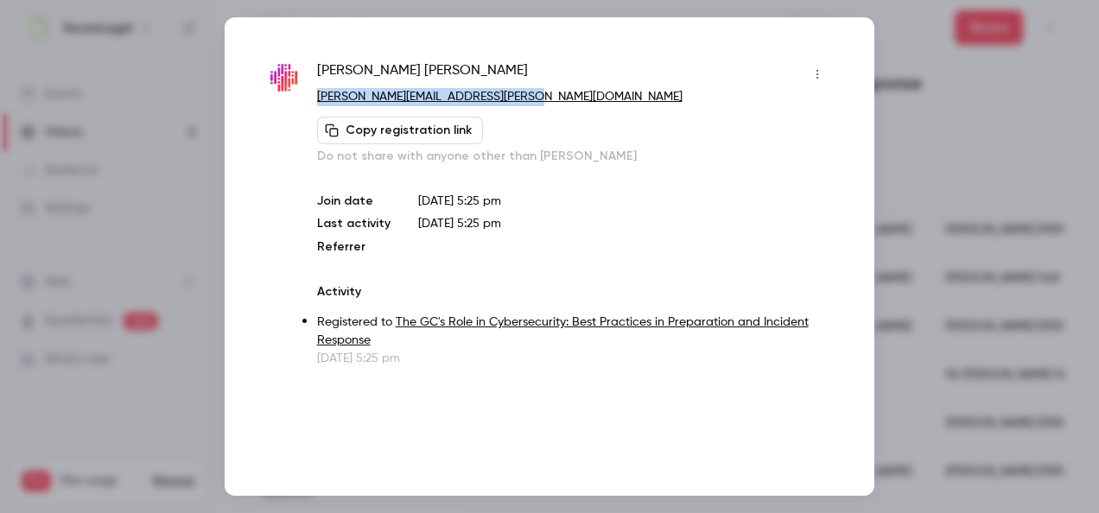
copy link "[PERSON_NAME][EMAIL_ADDRESS][PERSON_NAME][DOMAIN_NAME]"
click at [895, 114] on div at bounding box center [549, 256] width 1099 height 513
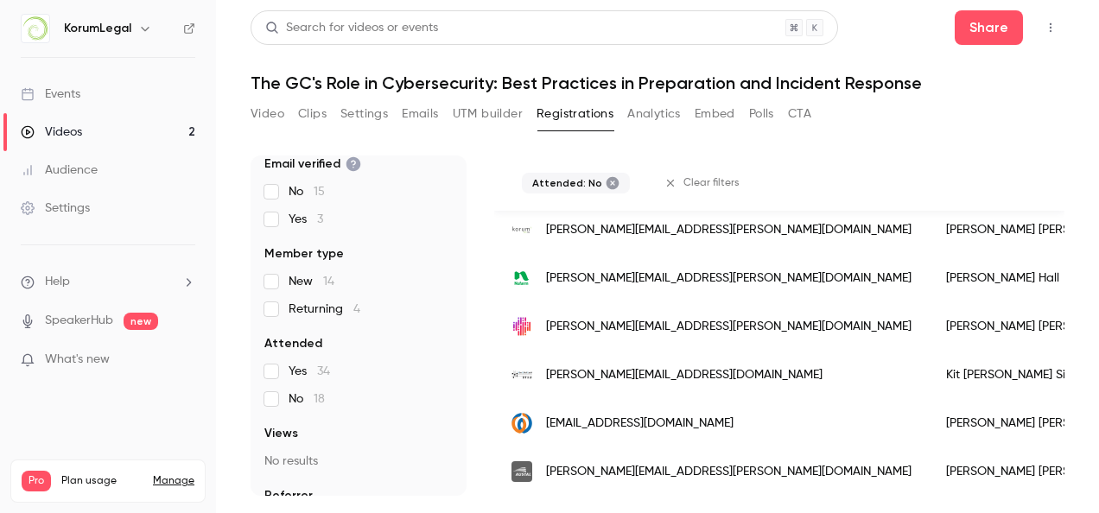
click at [665, 366] on span "[PERSON_NAME][EMAIL_ADDRESS][DOMAIN_NAME]" at bounding box center [684, 375] width 276 height 18
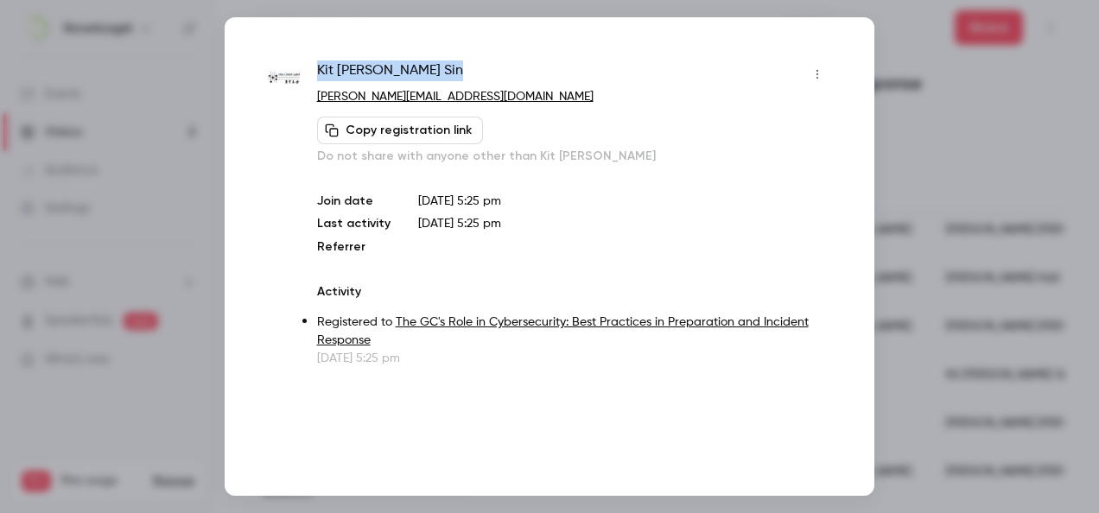
drag, startPoint x: 471, startPoint y: 73, endPoint x: 320, endPoint y: 73, distance: 151.2
click at [320, 73] on div "Kit [PERSON_NAME]" at bounding box center [574, 74] width 514 height 28
drag, startPoint x: 320, startPoint y: 73, endPoint x: 535, endPoint y: 96, distance: 216.3
click at [536, 96] on p "[PERSON_NAME][EMAIL_ADDRESS][DOMAIN_NAME]" at bounding box center [574, 97] width 514 height 18
drag, startPoint x: 522, startPoint y: 97, endPoint x: 313, endPoint y: 98, distance: 209.1
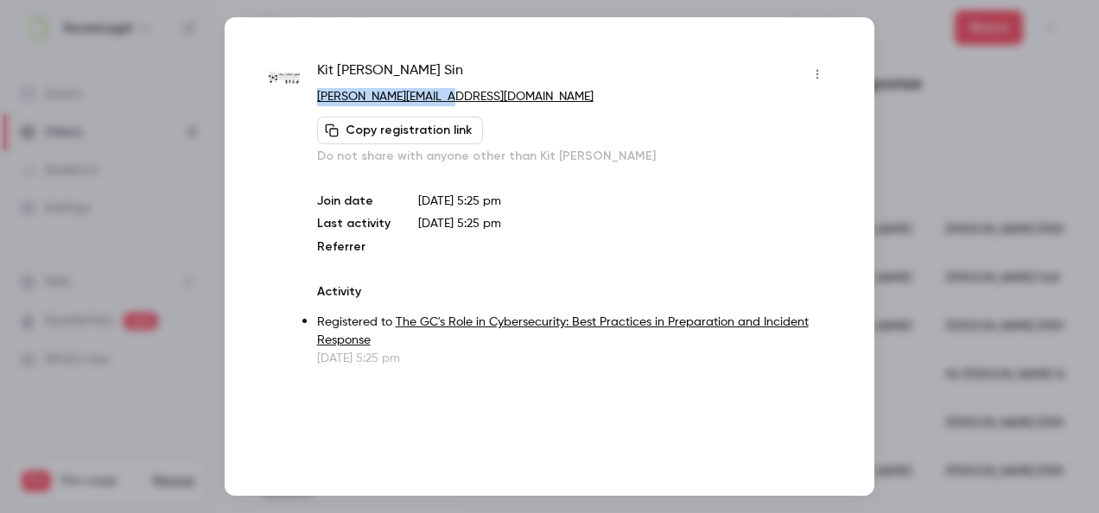
click at [313, 98] on div "Kit [PERSON_NAME] [PERSON_NAME][EMAIL_ADDRESS][DOMAIN_NAME] Copy registration l…" at bounding box center [549, 213] width 563 height 307
click at [990, 333] on div at bounding box center [549, 256] width 1099 height 513
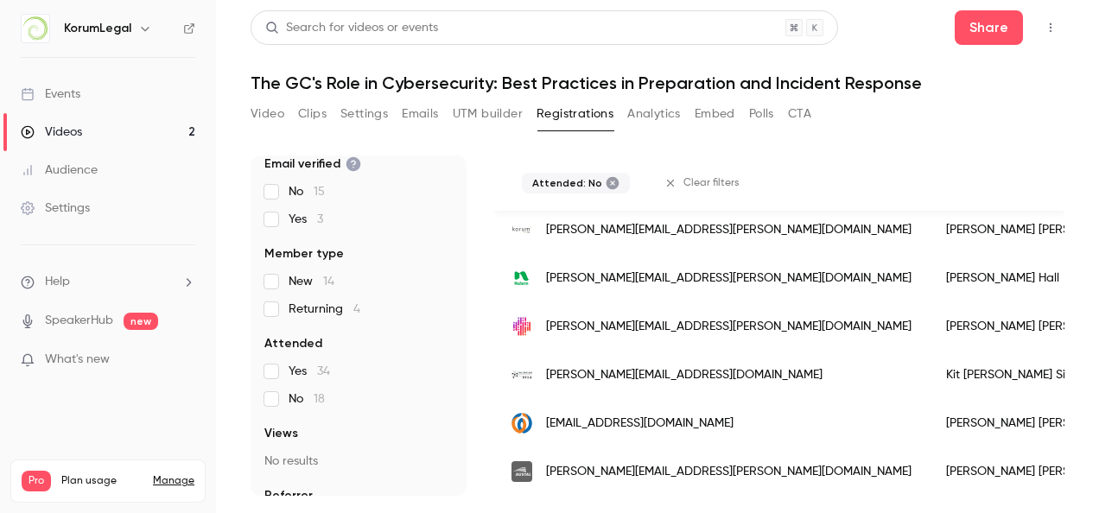
click at [572, 415] on span "[EMAIL_ADDRESS][DOMAIN_NAME]" at bounding box center [639, 424] width 187 height 18
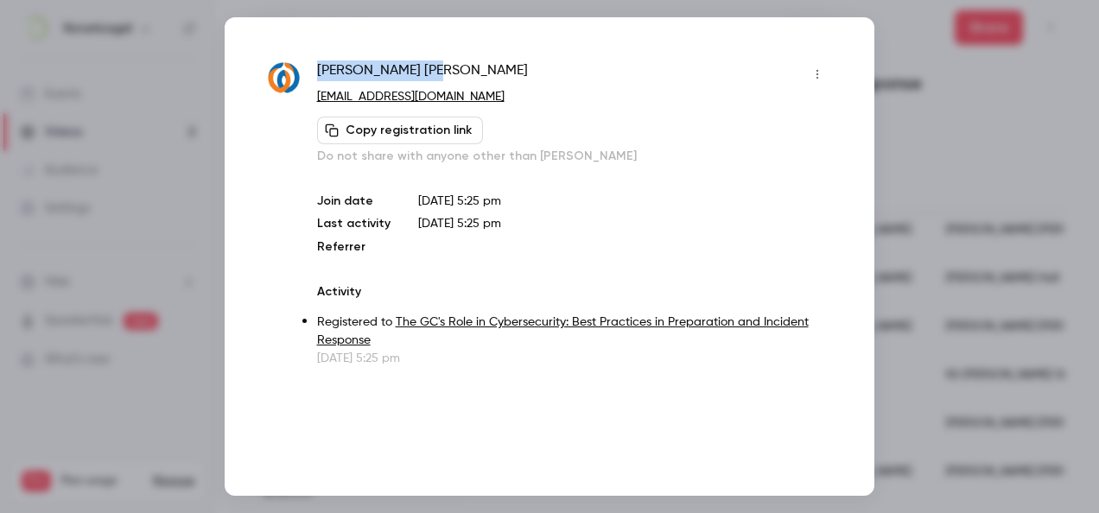
drag, startPoint x: 428, startPoint y: 78, endPoint x: 310, endPoint y: 74, distance: 117.5
click at [310, 74] on div "[PERSON_NAME] [PERSON_NAME][EMAIL_ADDRESS][PERSON_NAME][DOMAIN_NAME] Copy regis…" at bounding box center [549, 213] width 563 height 307
drag, startPoint x: 310, startPoint y: 74, endPoint x: 526, endPoint y: 114, distance: 219.6
click at [527, 114] on div "[PERSON_NAME] [PERSON_NAME][EMAIL_ADDRESS][PERSON_NAME][DOMAIN_NAME] Copy regis…" at bounding box center [574, 112] width 514 height 105
drag, startPoint x: 508, startPoint y: 105, endPoint x: 316, endPoint y: 101, distance: 191.8
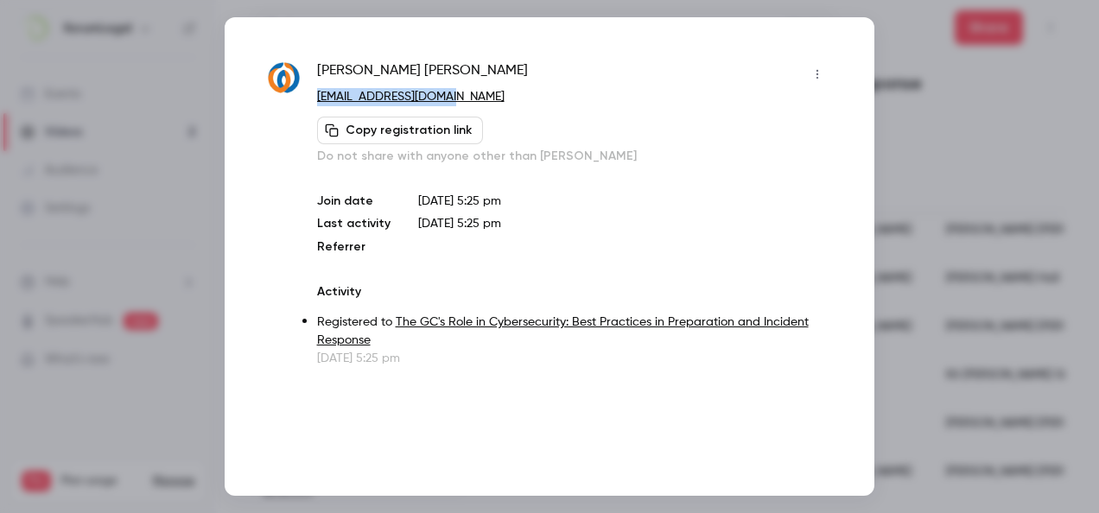
click at [317, 101] on p "[EMAIL_ADDRESS][DOMAIN_NAME]" at bounding box center [574, 97] width 514 height 18
click at [924, 150] on div at bounding box center [549, 256] width 1099 height 513
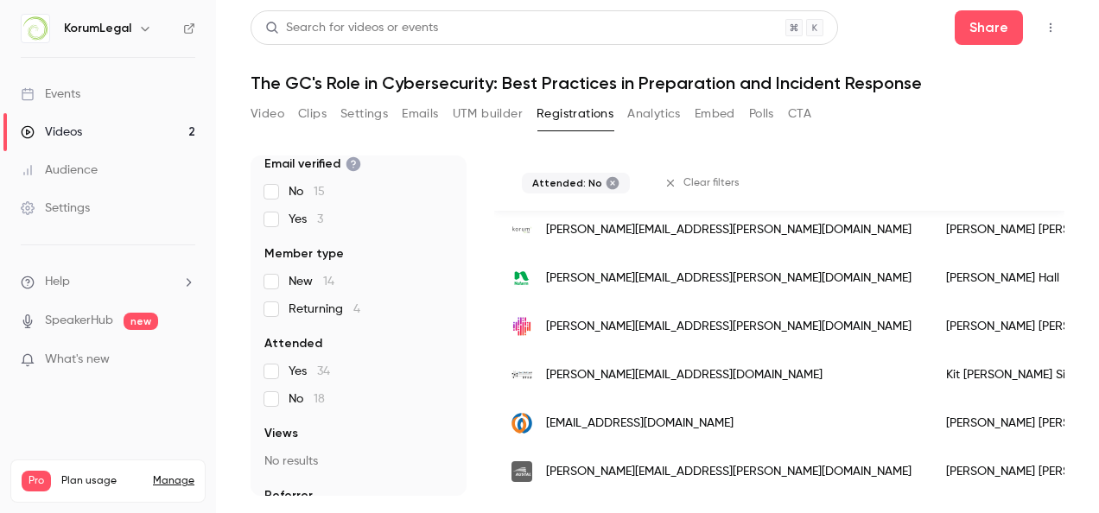
click at [662, 463] on span "[PERSON_NAME][EMAIL_ADDRESS][PERSON_NAME][DOMAIN_NAME]" at bounding box center [728, 472] width 365 height 18
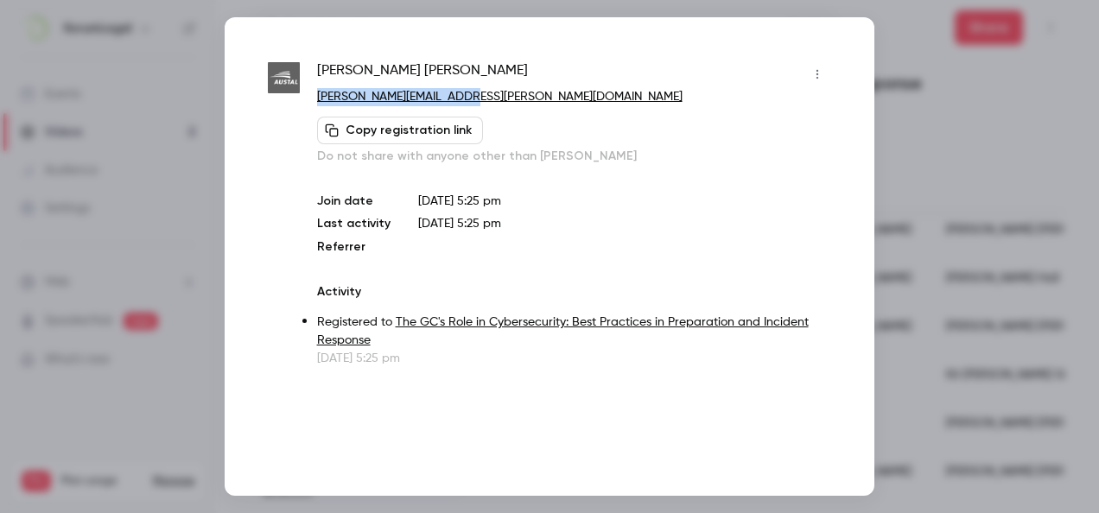
drag, startPoint x: 481, startPoint y: 102, endPoint x: 316, endPoint y: 104, distance: 165.0
click at [317, 104] on p "[PERSON_NAME][EMAIL_ADDRESS][PERSON_NAME][DOMAIN_NAME]" at bounding box center [574, 97] width 514 height 18
click at [961, 140] on div at bounding box center [549, 256] width 1099 height 513
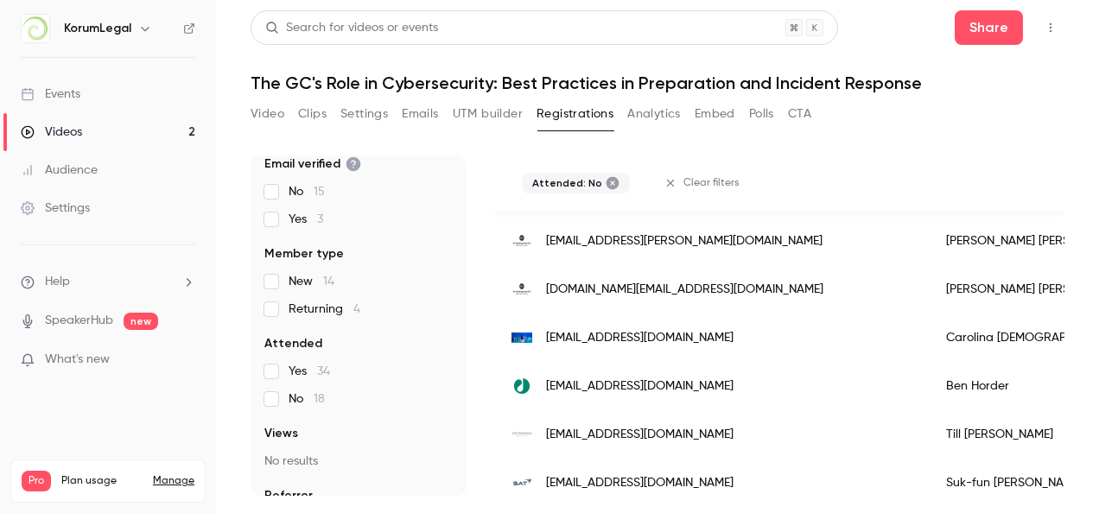
scroll to position [0, 0]
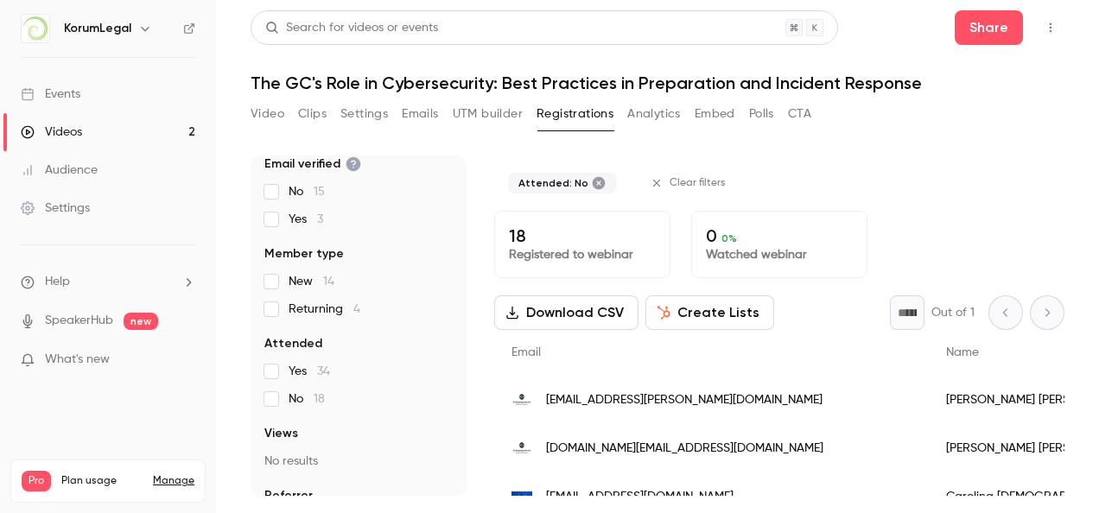
click at [662, 393] on span "[EMAIL_ADDRESS][PERSON_NAME][DOMAIN_NAME]" at bounding box center [684, 400] width 276 height 18
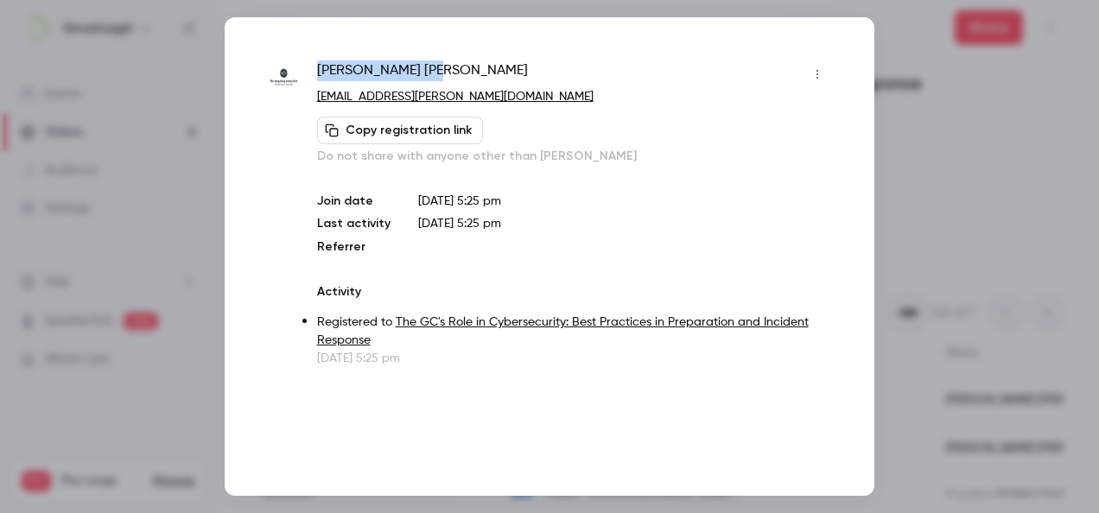
drag, startPoint x: 373, startPoint y: 65, endPoint x: 311, endPoint y: 68, distance: 62.3
click at [311, 68] on div "[PERSON_NAME] [PERSON_NAME][EMAIL_ADDRESS][PERSON_NAME][DOMAIN_NAME] Copy regis…" at bounding box center [549, 213] width 563 height 307
click at [895, 88] on div at bounding box center [549, 256] width 1099 height 513
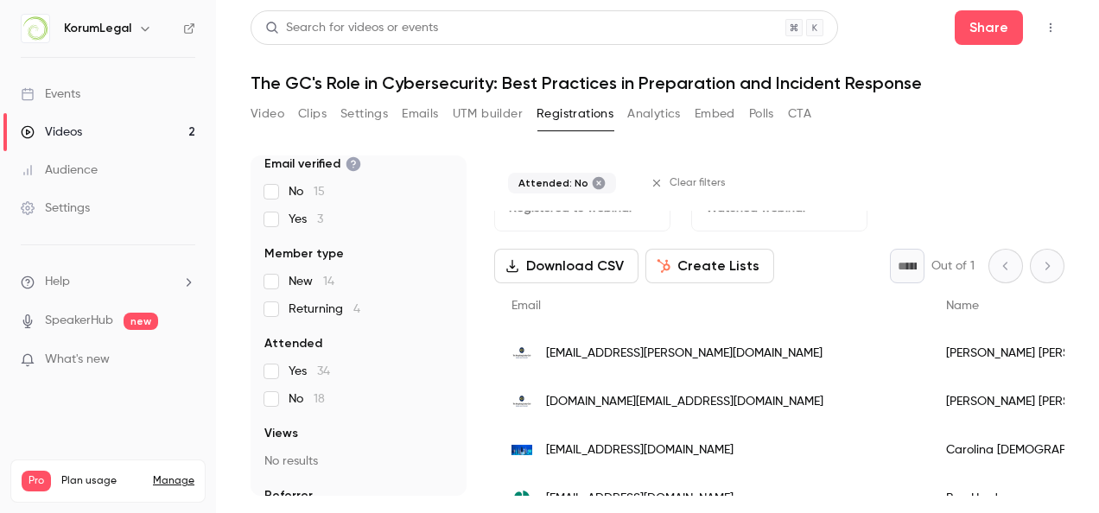
scroll to position [86, 0]
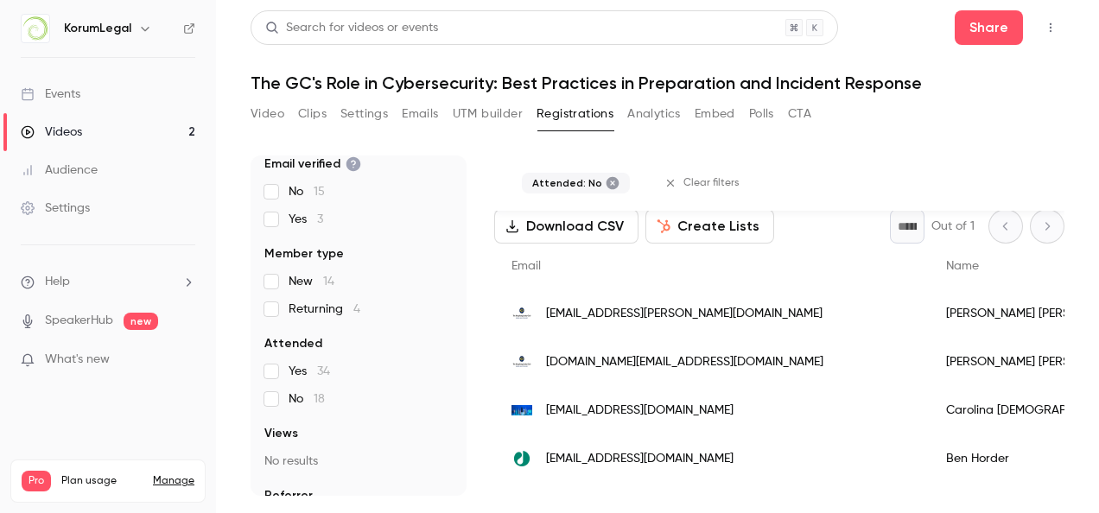
click at [610, 371] on div "[DOMAIN_NAME][EMAIL_ADDRESS][DOMAIN_NAME]" at bounding box center [711, 362] width 435 height 48
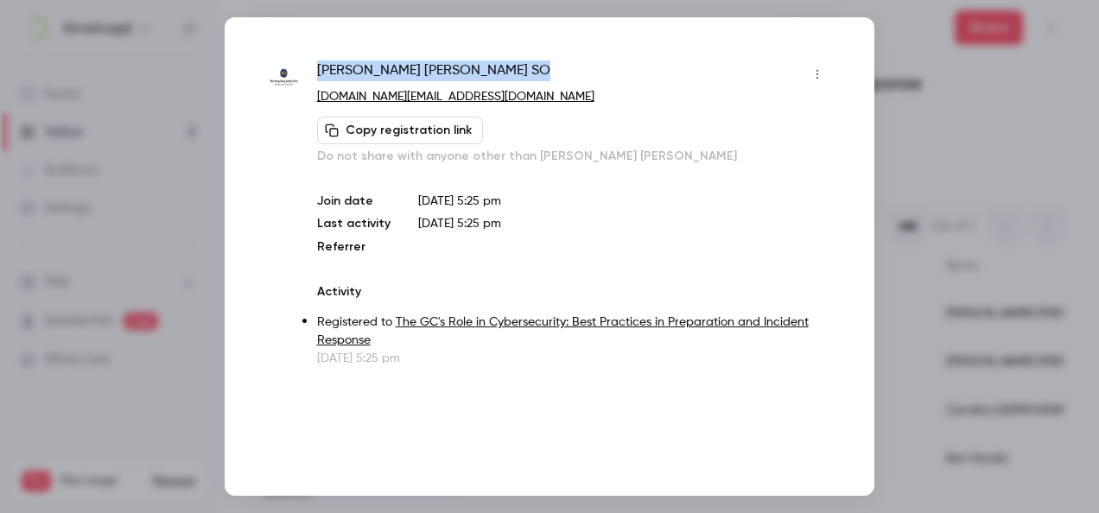
drag, startPoint x: 441, startPoint y: 57, endPoint x: 319, endPoint y: 67, distance: 122.2
click at [319, 67] on div "[PERSON_NAME] [PERSON_NAME] SO [PERSON_NAME][DOMAIN_NAME][EMAIL_ADDRESS][PERSON…" at bounding box center [550, 256] width 650 height 479
click at [987, 184] on div at bounding box center [549, 256] width 1099 height 513
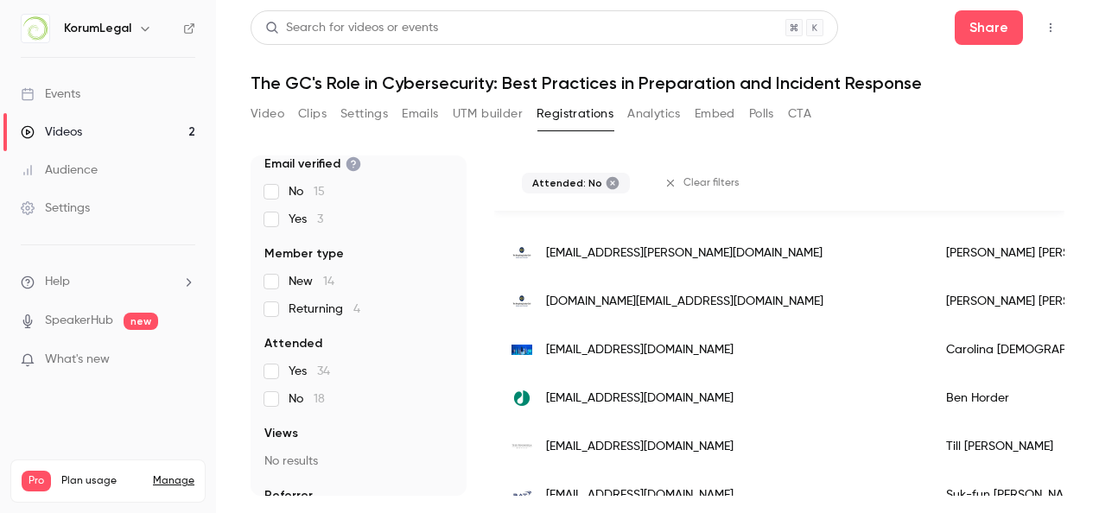
scroll to position [173, 0]
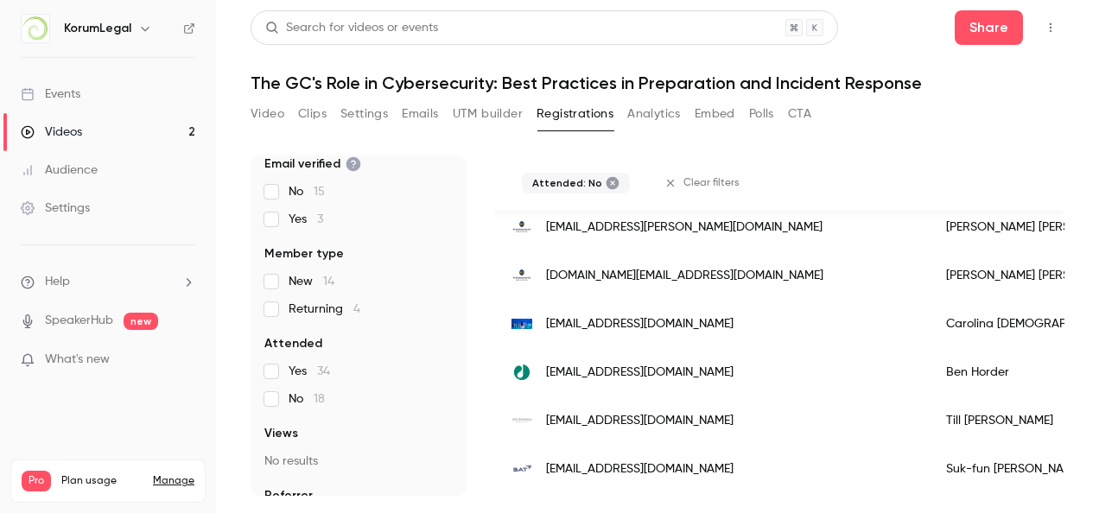
click at [712, 317] on span "[EMAIL_ADDRESS][DOMAIN_NAME]" at bounding box center [639, 324] width 187 height 18
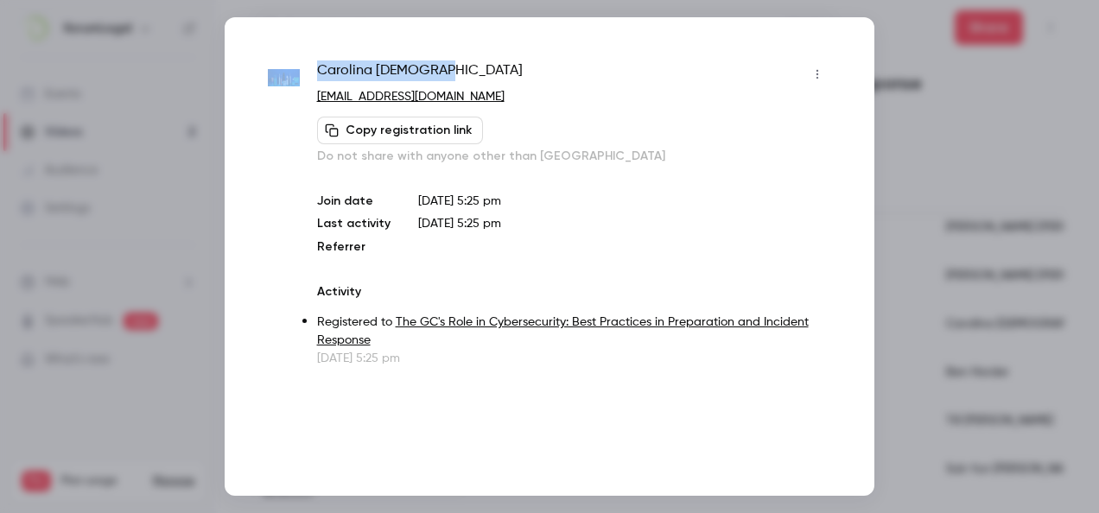
drag, startPoint x: 472, startPoint y: 52, endPoint x: 301, endPoint y: 69, distance: 171.9
click at [301, 69] on div "[PERSON_NAME] [EMAIL_ADDRESS][DOMAIN_NAME] Copy registration link Do not share …" at bounding box center [550, 256] width 650 height 479
click at [924, 136] on div at bounding box center [549, 256] width 1099 height 513
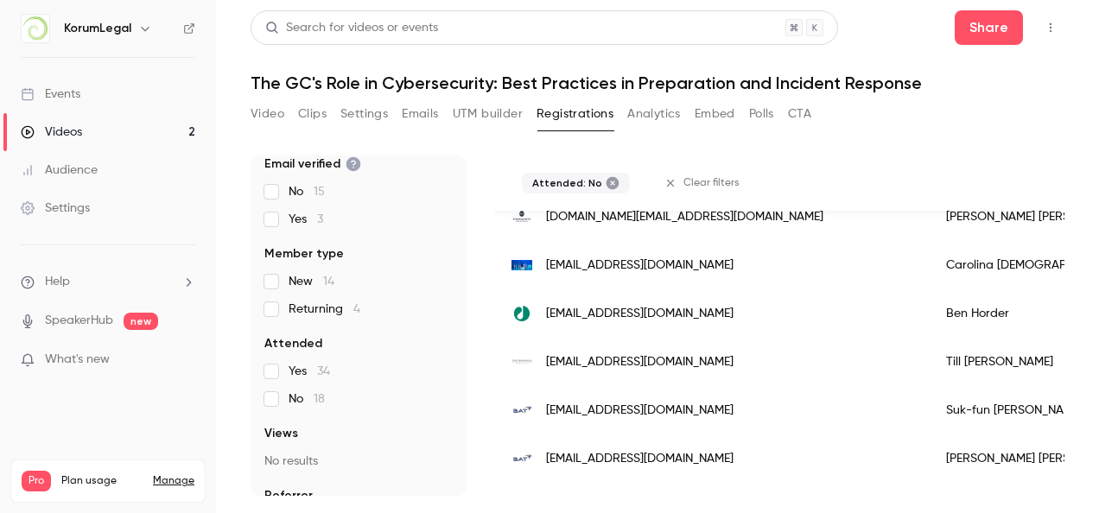
scroll to position [259, 0]
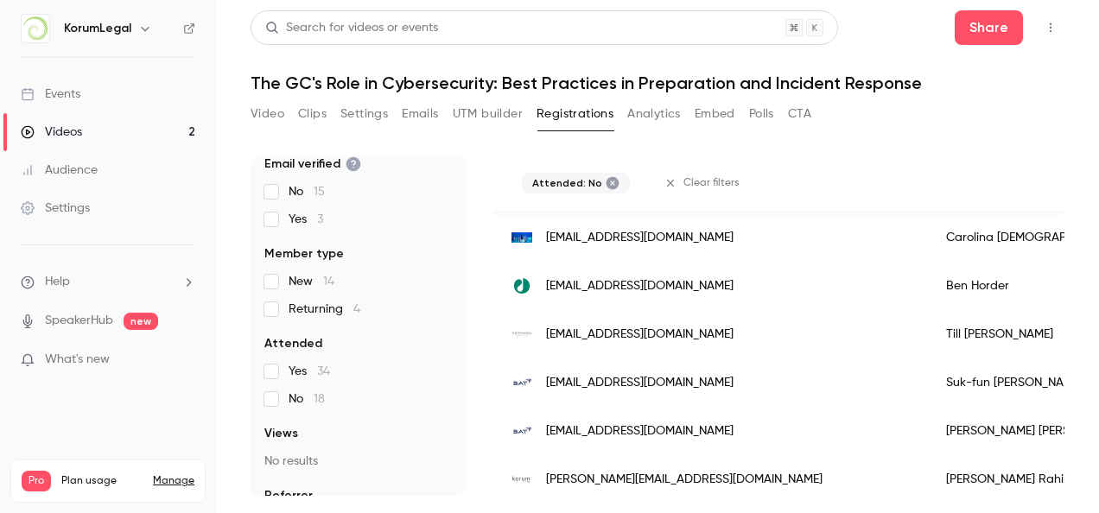
click at [708, 296] on div "[EMAIL_ADDRESS][DOMAIN_NAME]" at bounding box center [711, 286] width 435 height 48
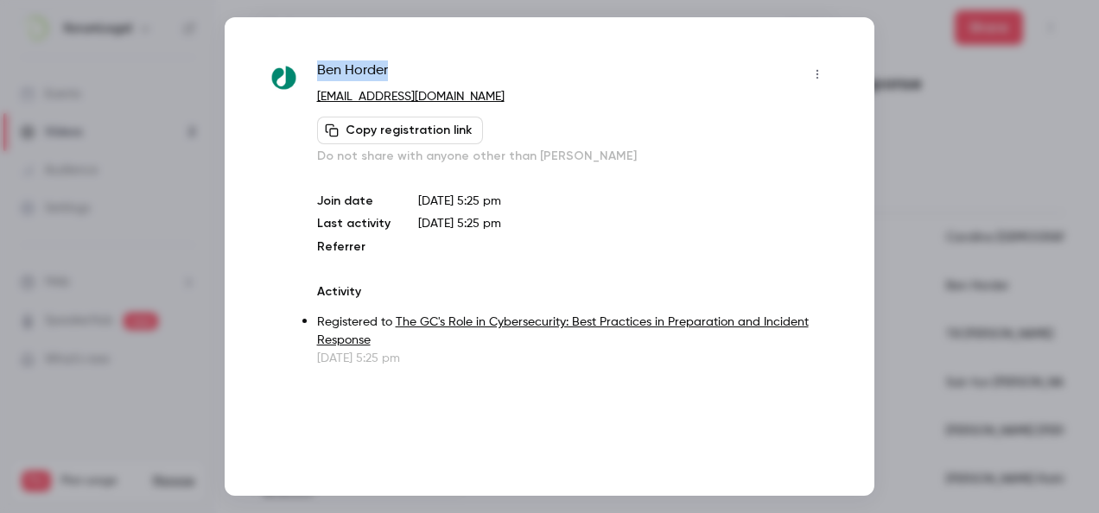
drag, startPoint x: 394, startPoint y: 67, endPoint x: 310, endPoint y: 73, distance: 84.0
click at [310, 73] on div "[PERSON_NAME] [PERSON_NAME][EMAIL_ADDRESS][PERSON_NAME][DOMAIN_NAME] Copy regis…" at bounding box center [549, 213] width 563 height 307
click at [902, 81] on div at bounding box center [549, 256] width 1099 height 513
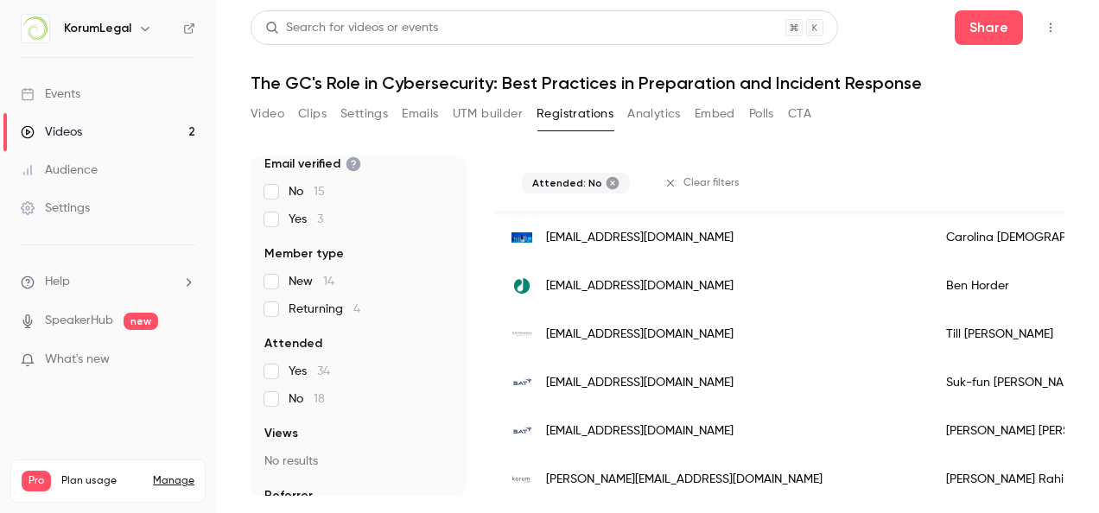
scroll to position [346, 0]
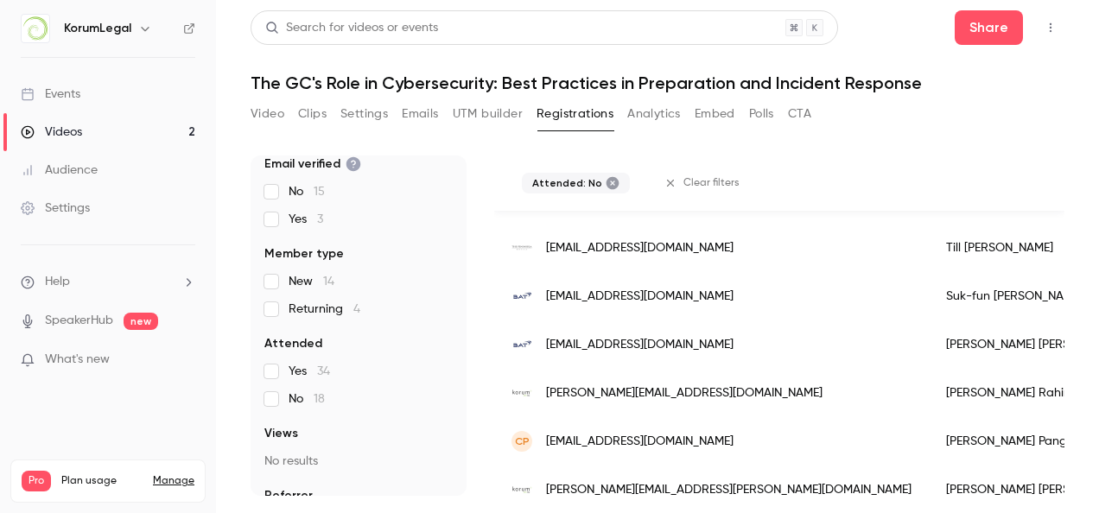
click at [638, 243] on span "[EMAIL_ADDRESS][DOMAIN_NAME]" at bounding box center [639, 248] width 187 height 18
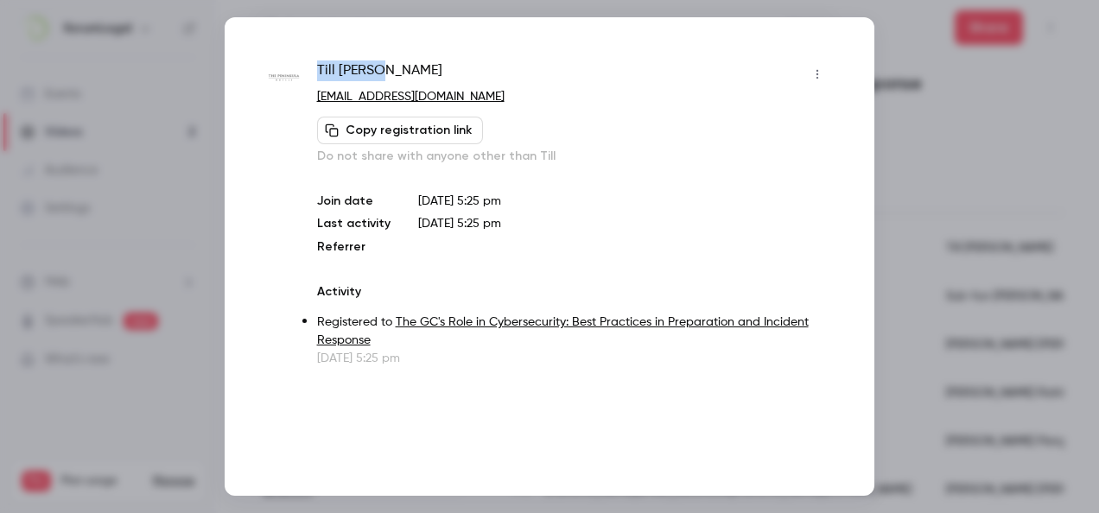
drag, startPoint x: 394, startPoint y: 52, endPoint x: 312, endPoint y: 61, distance: 82.6
click at [312, 61] on div "Till [PERSON_NAME] [EMAIL_ADDRESS][DOMAIN_NAME] Copy registration link Do not s…" at bounding box center [550, 256] width 650 height 479
click at [941, 162] on div at bounding box center [549, 256] width 1099 height 513
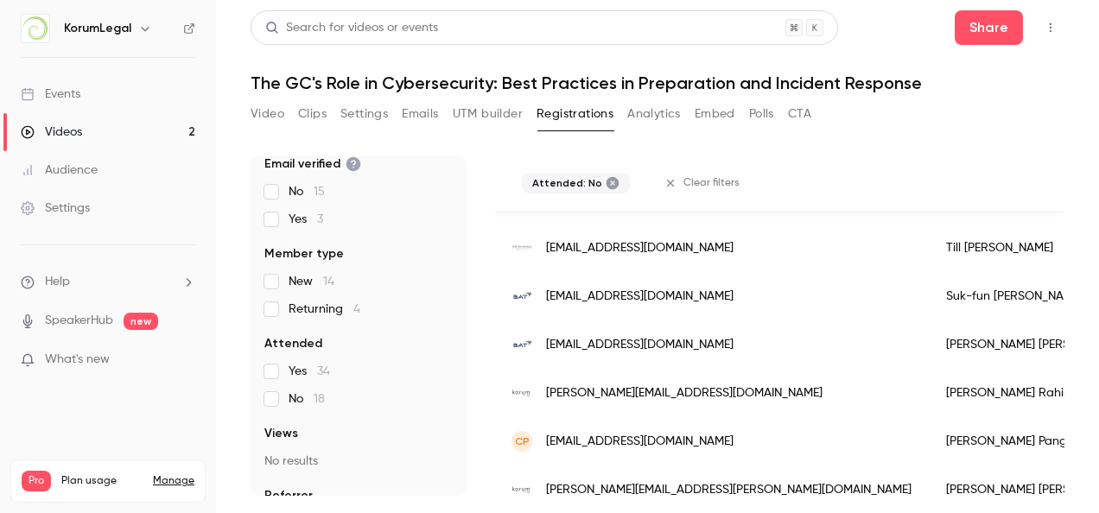
click at [691, 295] on div "[EMAIL_ADDRESS][DOMAIN_NAME]" at bounding box center [711, 296] width 435 height 48
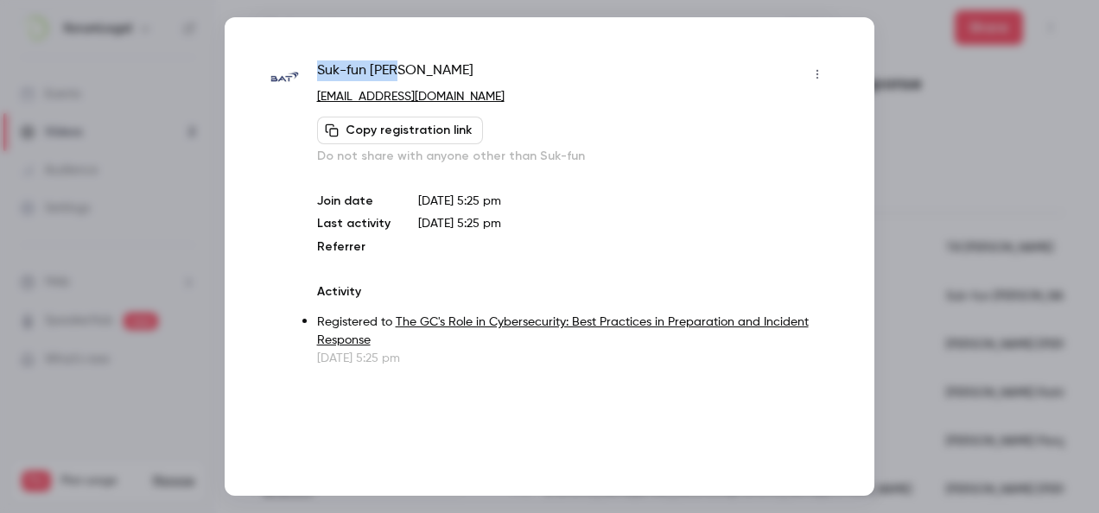
drag, startPoint x: 419, startPoint y: 65, endPoint x: 313, endPoint y: 72, distance: 106.5
click at [313, 72] on div "Suk-fun Kwan [EMAIL_ADDRESS][DOMAIN_NAME] Copy registration link Do not share w…" at bounding box center [549, 213] width 563 height 307
click at [940, 373] on div at bounding box center [549, 256] width 1099 height 513
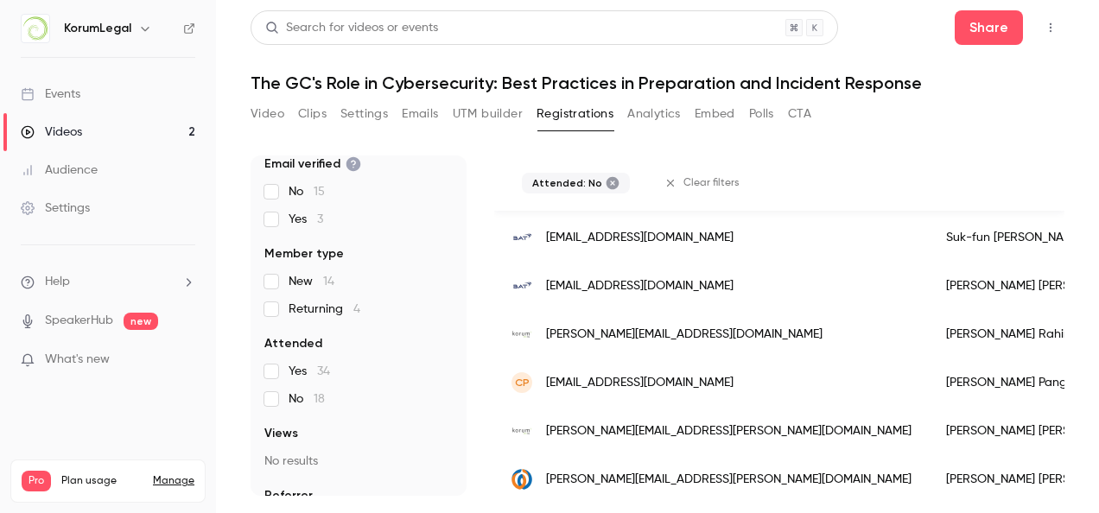
scroll to position [432, 0]
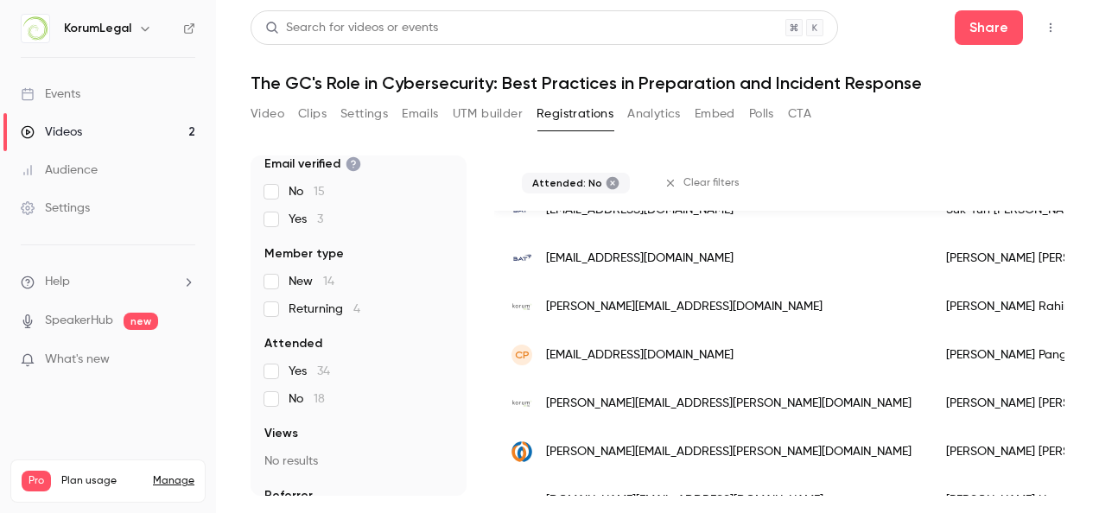
click at [629, 346] on span "[EMAIL_ADDRESS][DOMAIN_NAME]" at bounding box center [639, 355] width 187 height 18
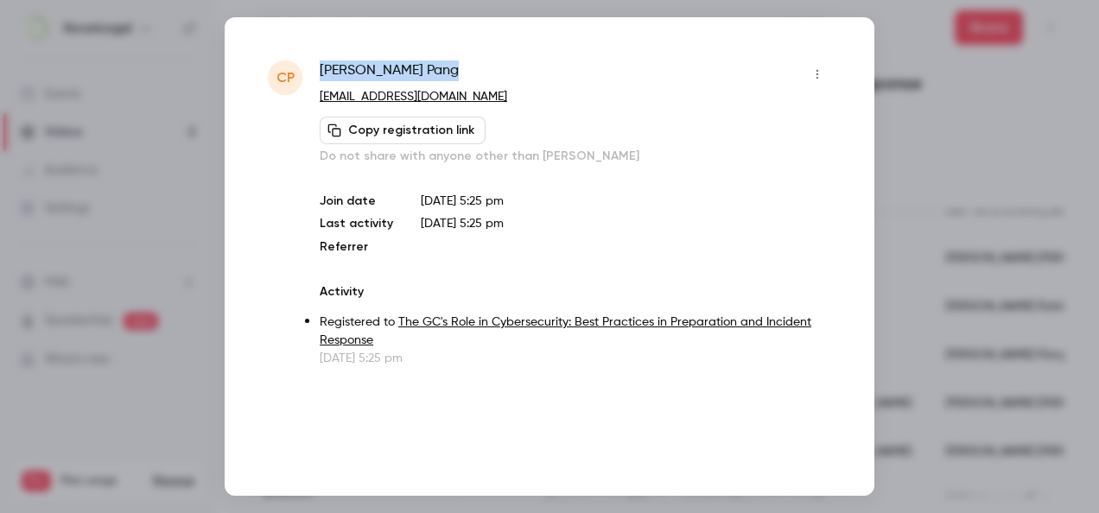
drag, startPoint x: 440, startPoint y: 63, endPoint x: 318, endPoint y: 67, distance: 121.9
click at [318, 67] on div "[PERSON_NAME] [PERSON_NAME] [EMAIL_ADDRESS][DOMAIN_NAME] Copy registration link…" at bounding box center [549, 213] width 563 height 307
click at [909, 171] on div at bounding box center [549, 256] width 1099 height 513
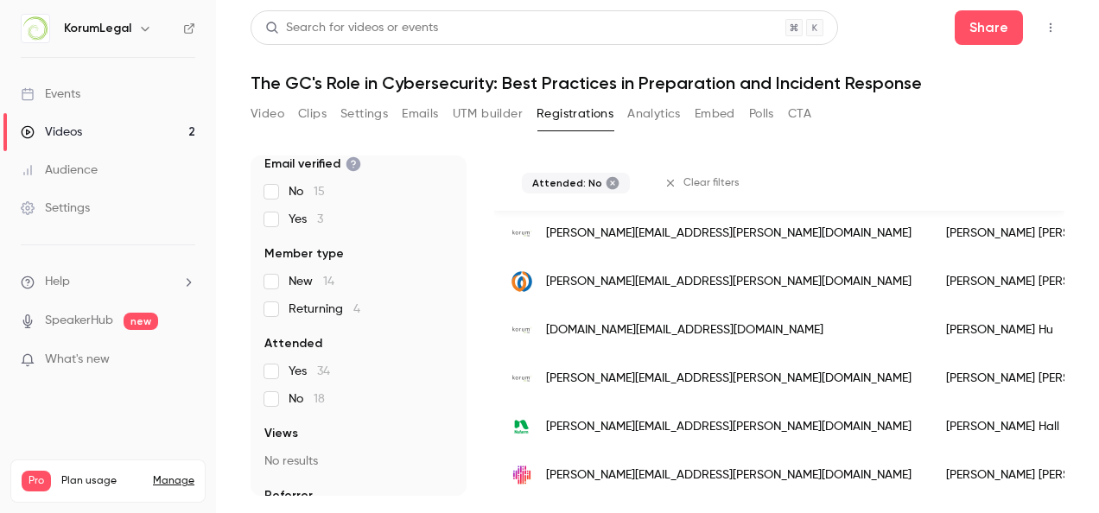
scroll to position [605, 0]
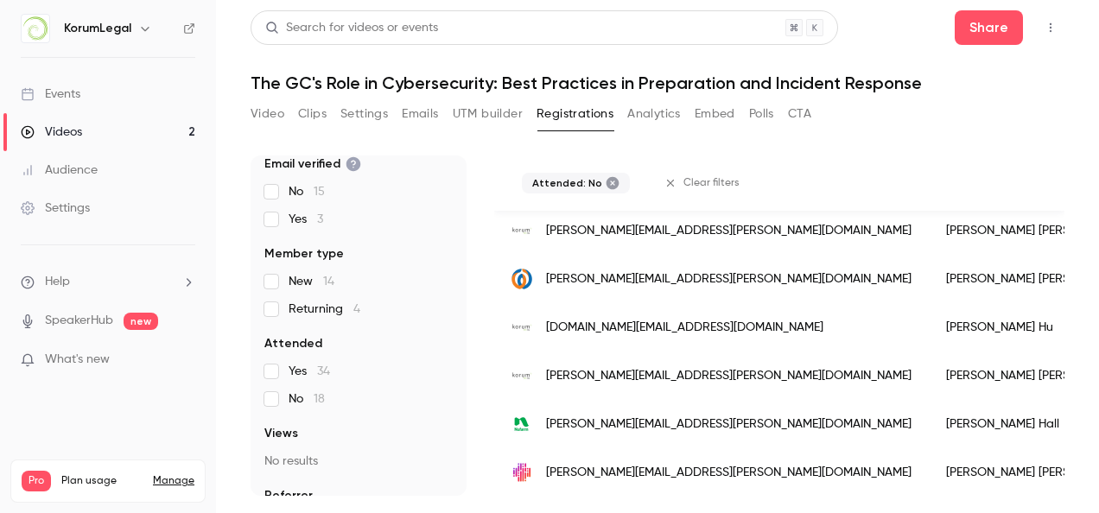
click at [601, 278] on span "[PERSON_NAME][EMAIL_ADDRESS][PERSON_NAME][DOMAIN_NAME]" at bounding box center [728, 279] width 365 height 18
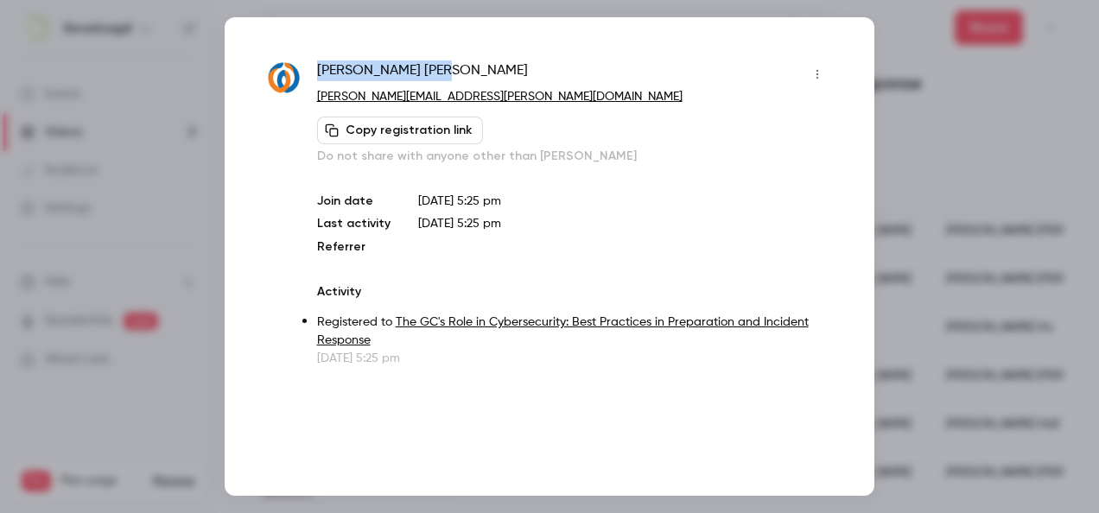
drag, startPoint x: 378, startPoint y: 63, endPoint x: 311, endPoint y: 67, distance: 67.5
click at [311, 67] on div "[PERSON_NAME] [PERSON_NAME][EMAIL_ADDRESS][PERSON_NAME][DOMAIN_NAME] Copy regis…" at bounding box center [549, 213] width 563 height 307
click at [961, 168] on div at bounding box center [549, 256] width 1099 height 513
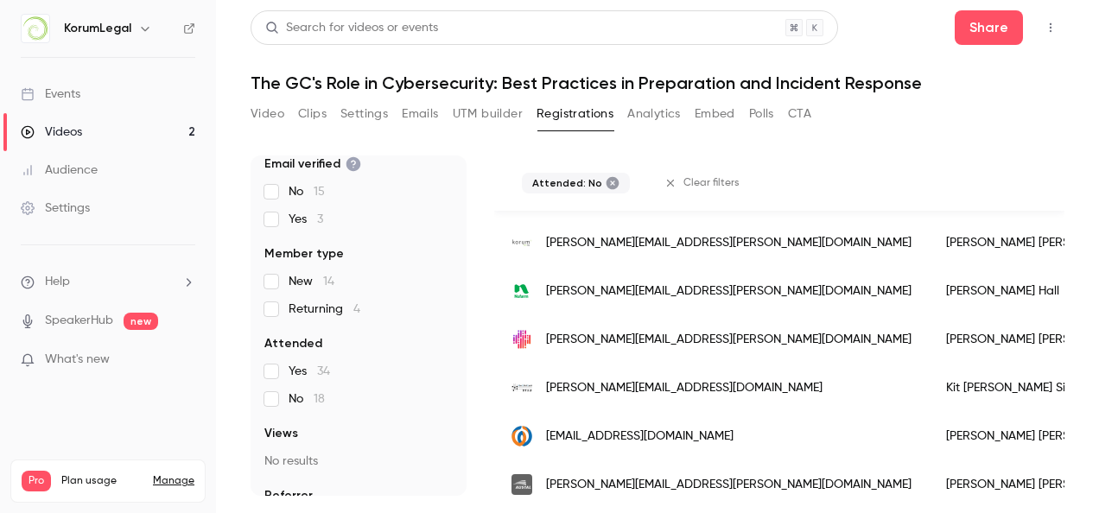
scroll to position [764, 0]
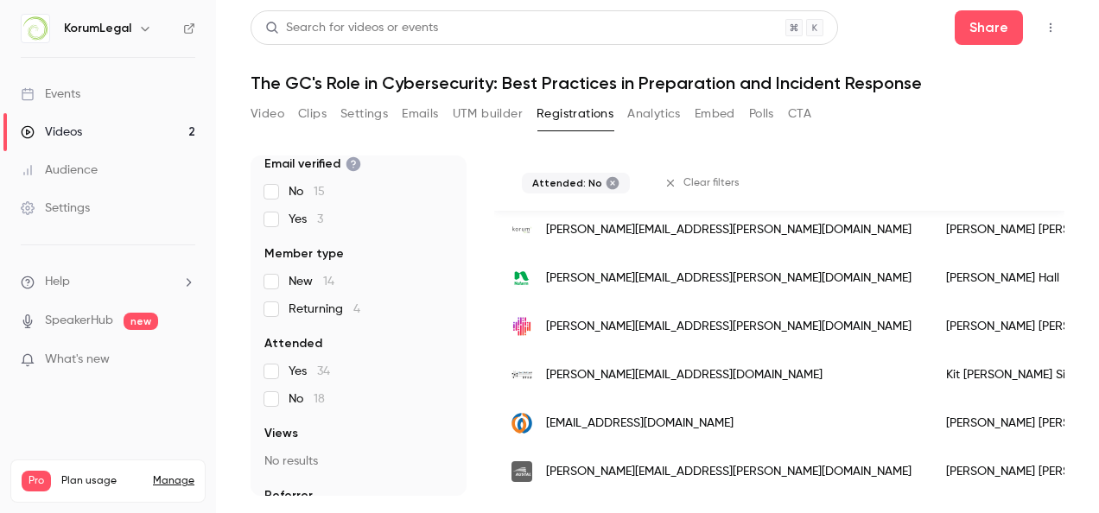
click at [695, 276] on div "[PERSON_NAME][EMAIL_ADDRESS][PERSON_NAME][DOMAIN_NAME]" at bounding box center [711, 278] width 435 height 48
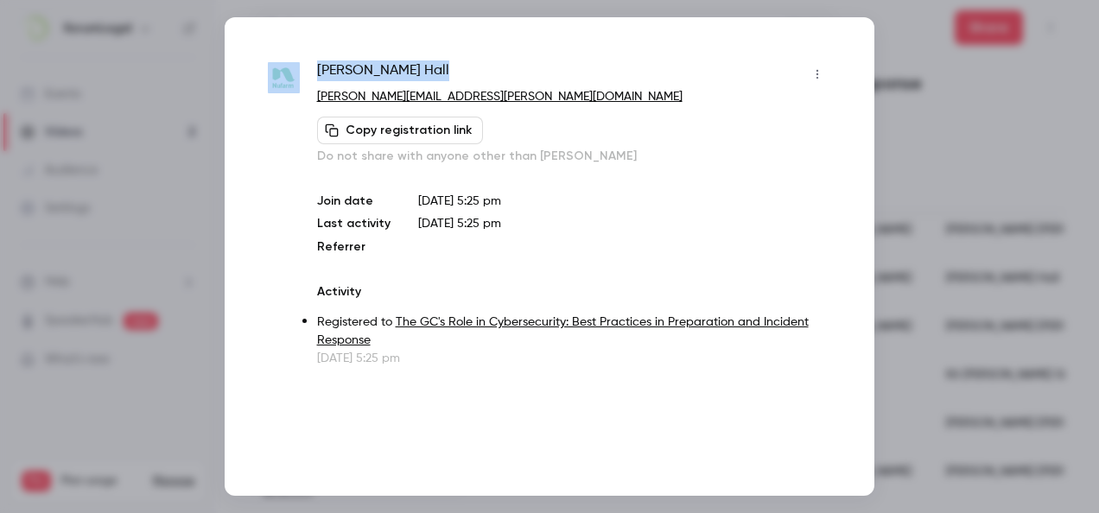
drag, startPoint x: 447, startPoint y: 71, endPoint x: 308, endPoint y: 68, distance: 139.1
click at [308, 68] on div "[PERSON_NAME] [PERSON_NAME][EMAIL_ADDRESS][PERSON_NAME][DOMAIN_NAME] Copy regis…" at bounding box center [549, 213] width 563 height 307
click at [985, 252] on div at bounding box center [549, 256] width 1099 height 513
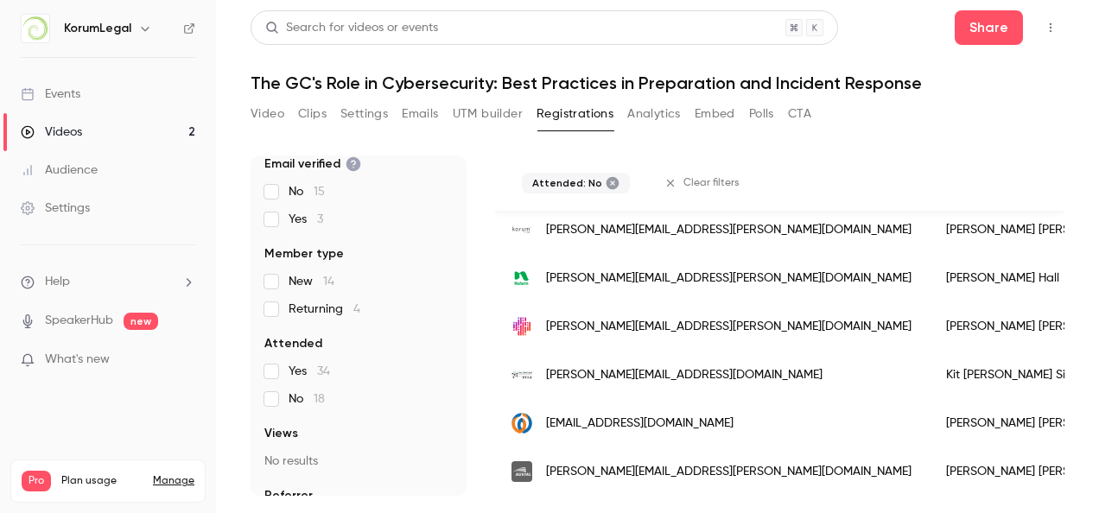
click at [715, 318] on span "[PERSON_NAME][EMAIL_ADDRESS][PERSON_NAME][DOMAIN_NAME]" at bounding box center [728, 327] width 365 height 18
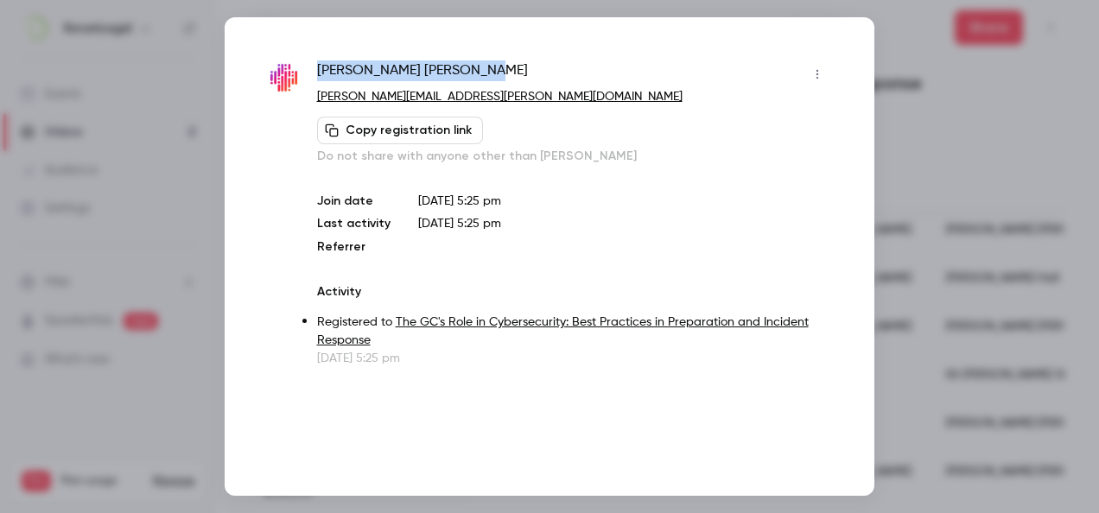
drag, startPoint x: 447, startPoint y: 60, endPoint x: 318, endPoint y: 73, distance: 130.1
click at [318, 73] on div "[PERSON_NAME]" at bounding box center [574, 74] width 514 height 28
click at [991, 347] on div at bounding box center [549, 256] width 1099 height 513
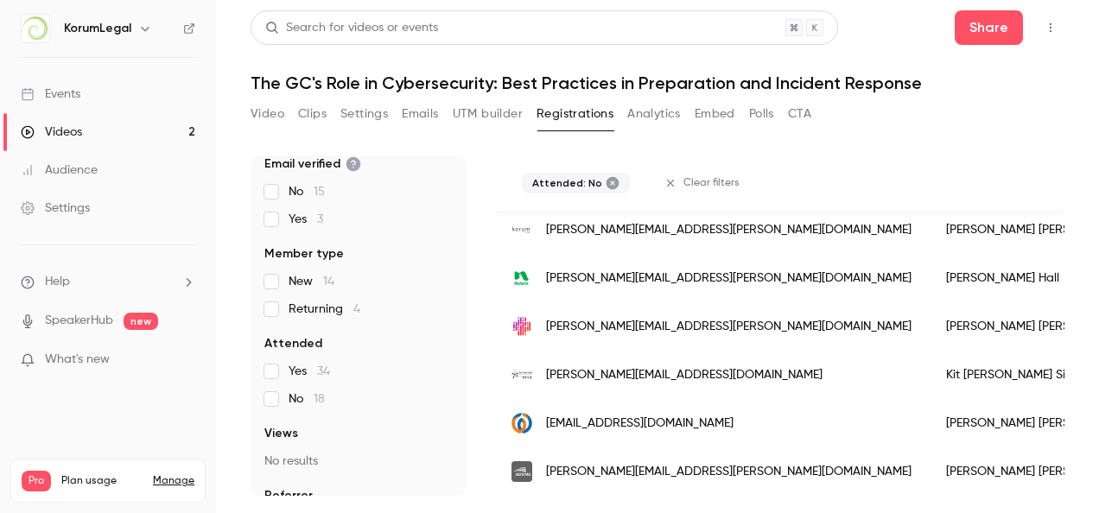
click at [742, 361] on div "[PERSON_NAME][EMAIL_ADDRESS][DOMAIN_NAME]" at bounding box center [711, 375] width 435 height 48
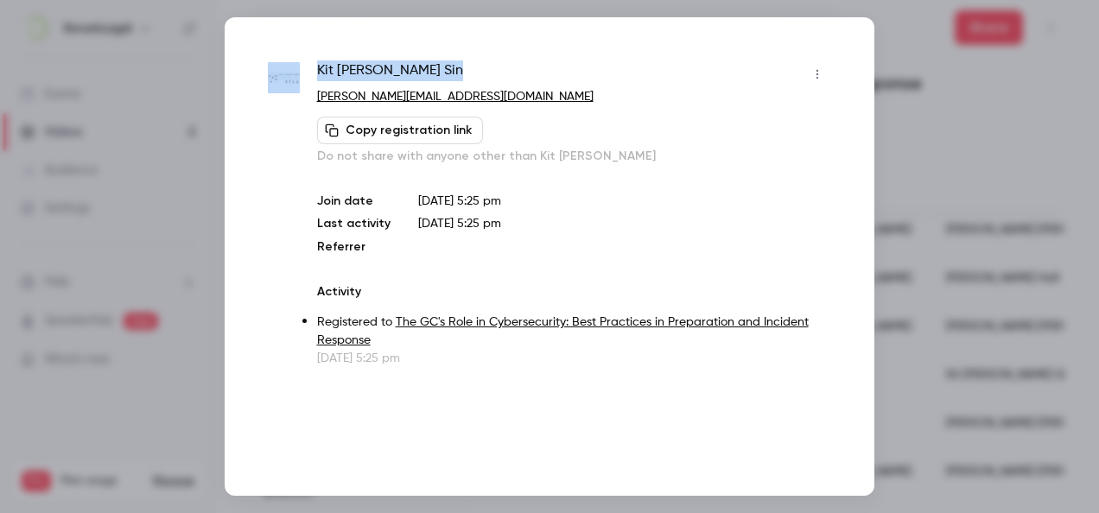
drag, startPoint x: 454, startPoint y: 51, endPoint x: 301, endPoint y: 76, distance: 155.8
click at [301, 76] on div "Kit [PERSON_NAME] [PERSON_NAME][EMAIL_ADDRESS][DOMAIN_NAME] Copy registration l…" at bounding box center [550, 256] width 650 height 479
click at [944, 432] on div at bounding box center [549, 256] width 1099 height 513
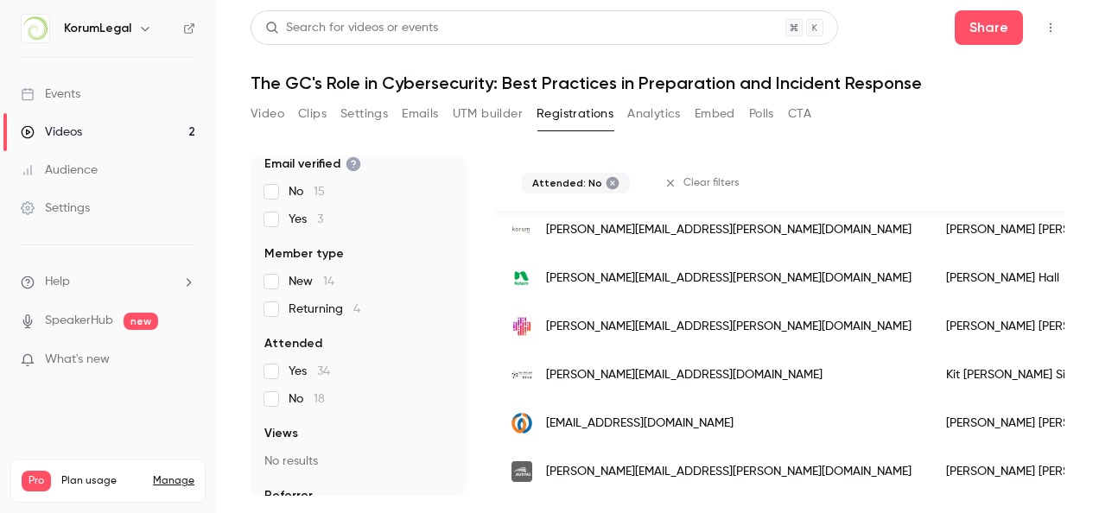
click at [722, 412] on div "[EMAIL_ADDRESS][DOMAIN_NAME]" at bounding box center [711, 423] width 435 height 48
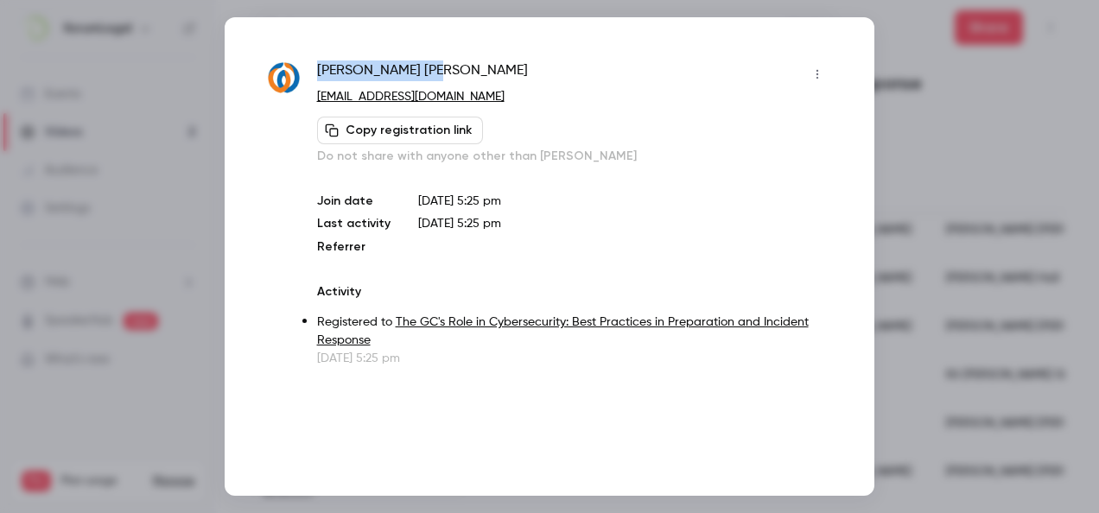
drag, startPoint x: 409, startPoint y: 77, endPoint x: 318, endPoint y: 71, distance: 91.8
click at [318, 71] on div "[PERSON_NAME]" at bounding box center [574, 74] width 514 height 28
click at [917, 393] on div at bounding box center [549, 256] width 1099 height 513
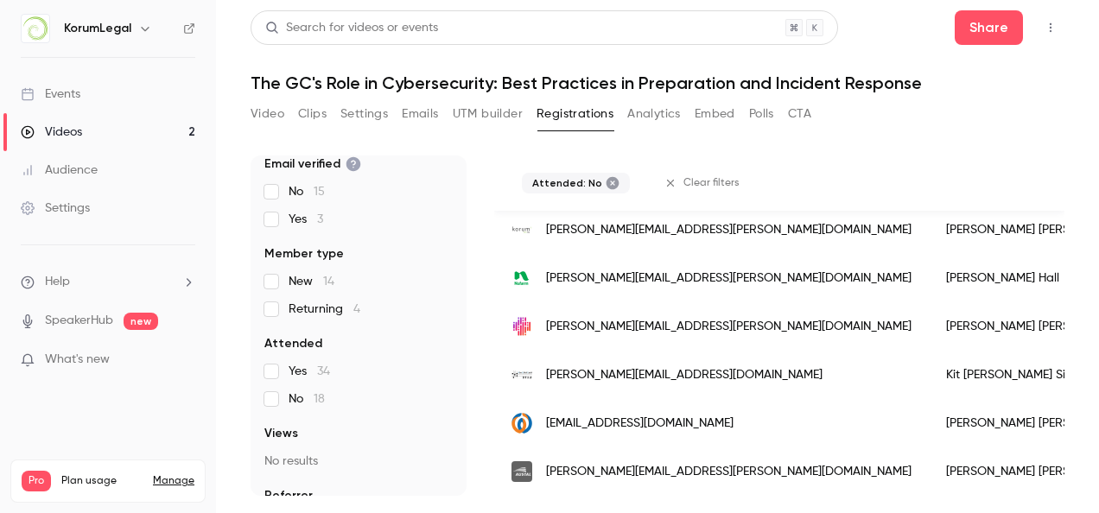
click at [688, 463] on span "[PERSON_NAME][EMAIL_ADDRESS][PERSON_NAME][DOMAIN_NAME]" at bounding box center [728, 472] width 365 height 18
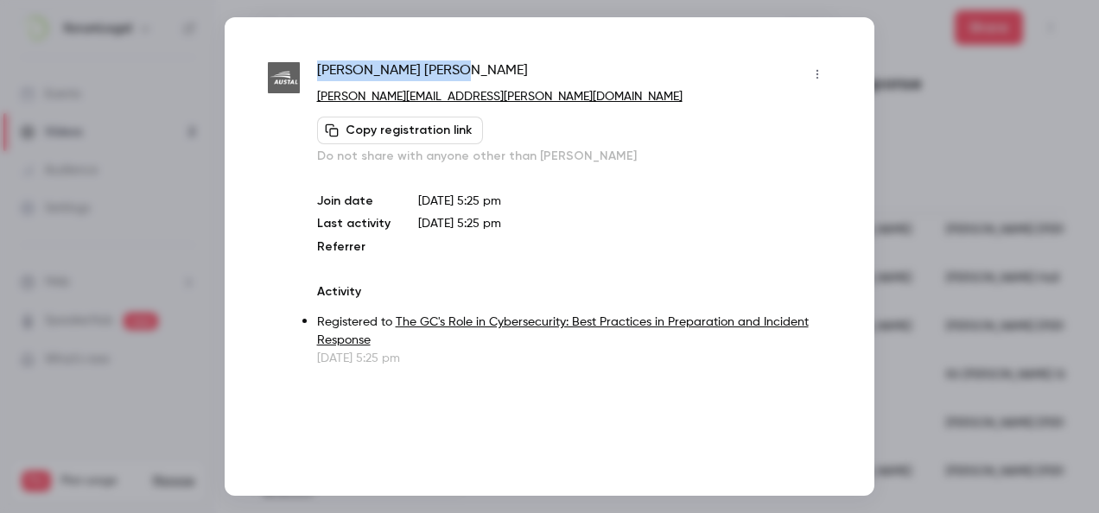
drag, startPoint x: 401, startPoint y: 57, endPoint x: 316, endPoint y: 68, distance: 85.4
click at [316, 68] on div "[PERSON_NAME] [PERSON_NAME][EMAIL_ADDRESS][PERSON_NAME][DOMAIN_NAME] Copy regis…" at bounding box center [550, 256] width 650 height 479
click at [908, 76] on div at bounding box center [549, 256] width 1099 height 513
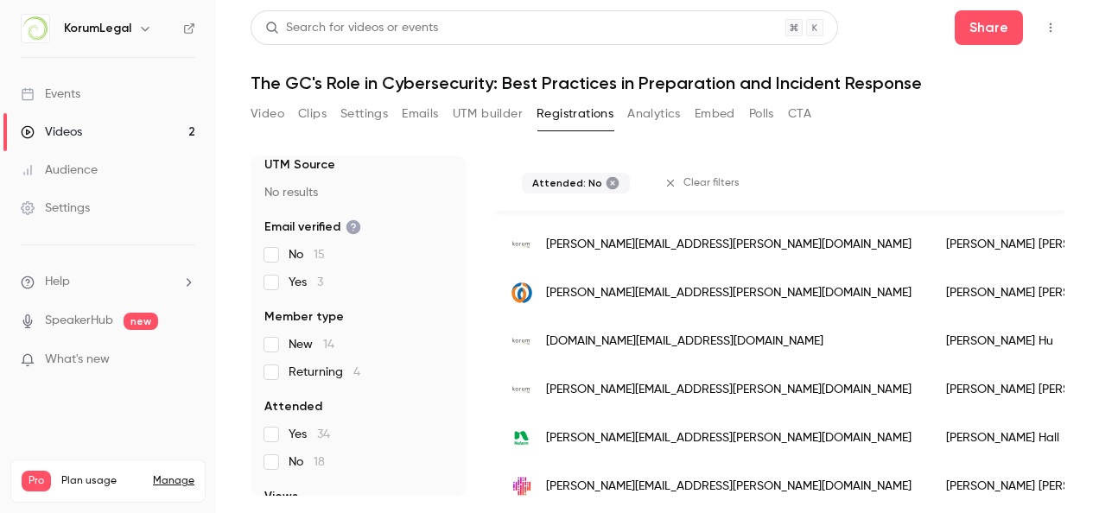
scroll to position [86, 0]
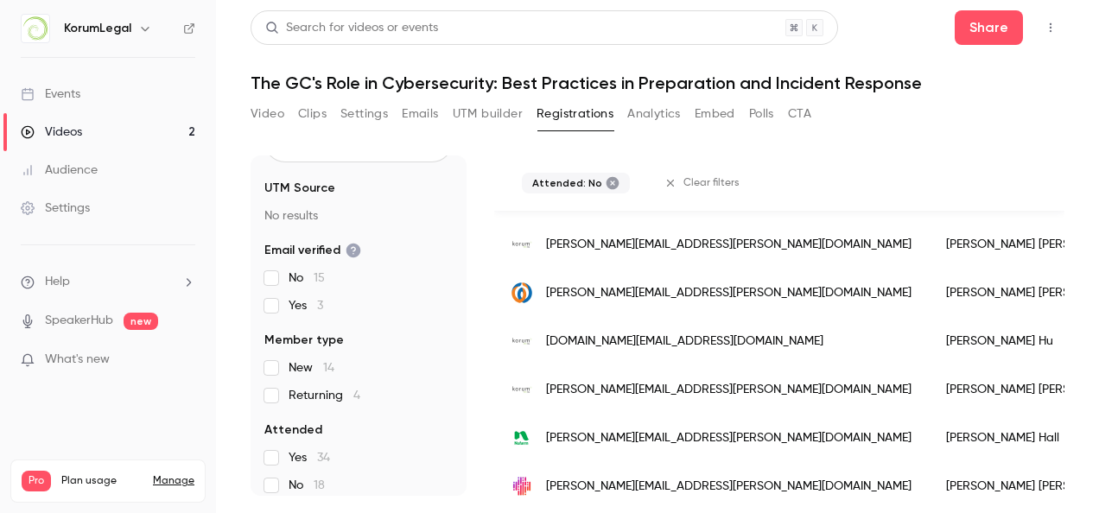
click at [321, 461] on span "34" at bounding box center [323, 458] width 13 height 12
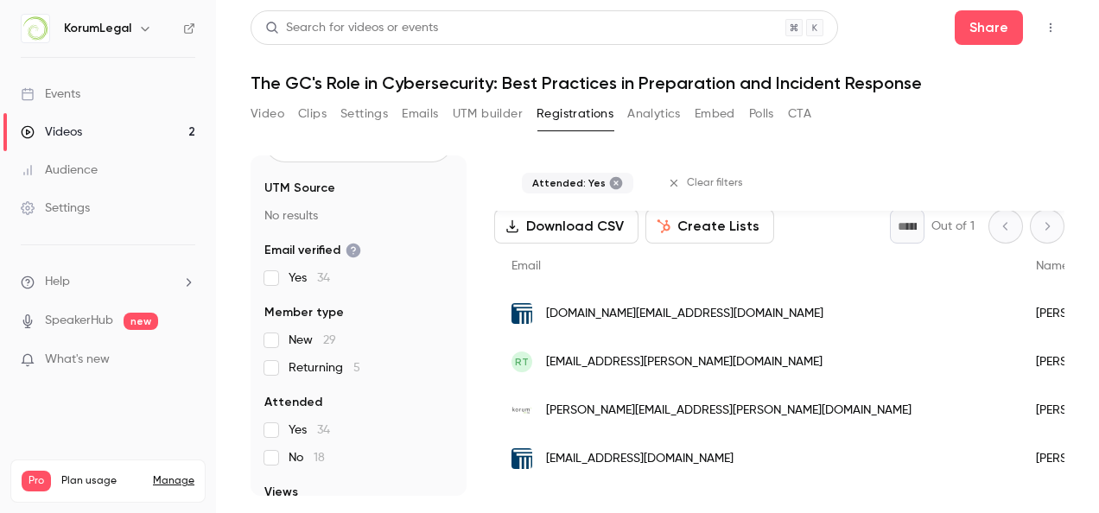
click at [275, 114] on button "Video" at bounding box center [268, 114] width 34 height 28
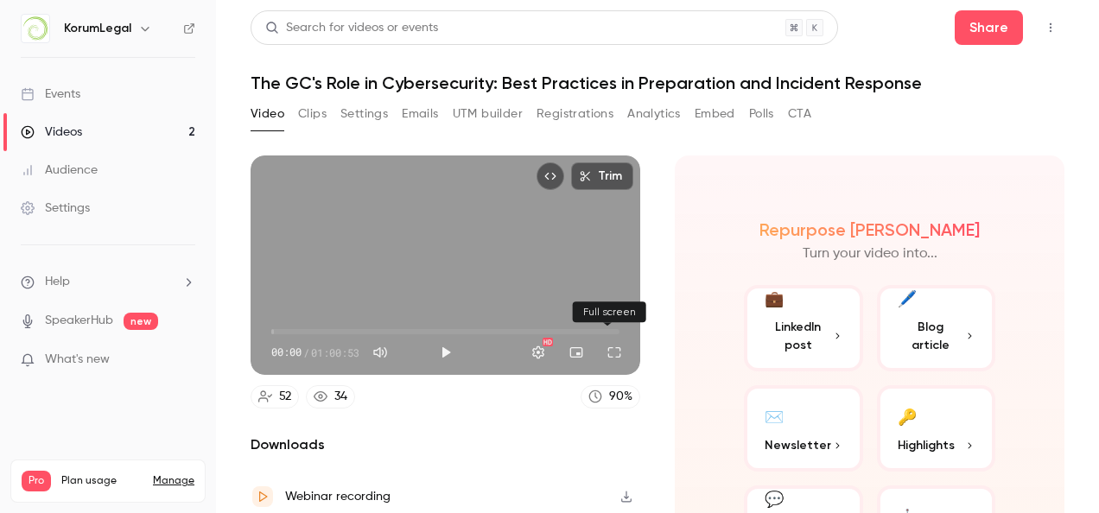
click at [615, 346] on button "Full screen" at bounding box center [614, 352] width 35 height 35
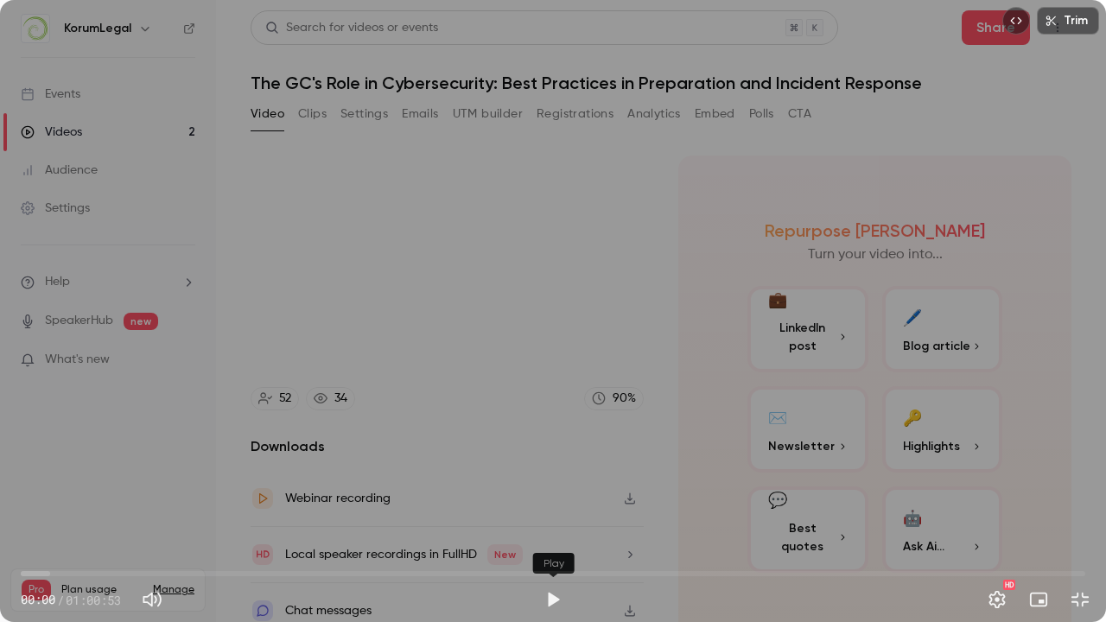
click at [558, 512] on button "Play" at bounding box center [553, 599] width 35 height 35
click at [546, 512] on button "Pause" at bounding box center [553, 599] width 35 height 35
click at [562, 512] on button "Play" at bounding box center [553, 599] width 35 height 35
drag, startPoint x: 27, startPoint y: 574, endPoint x: 0, endPoint y: 576, distance: 26.8
click at [0, 512] on div "00:00 00:00 / 01:00:53 HD" at bounding box center [553, 585] width 1106 height 73
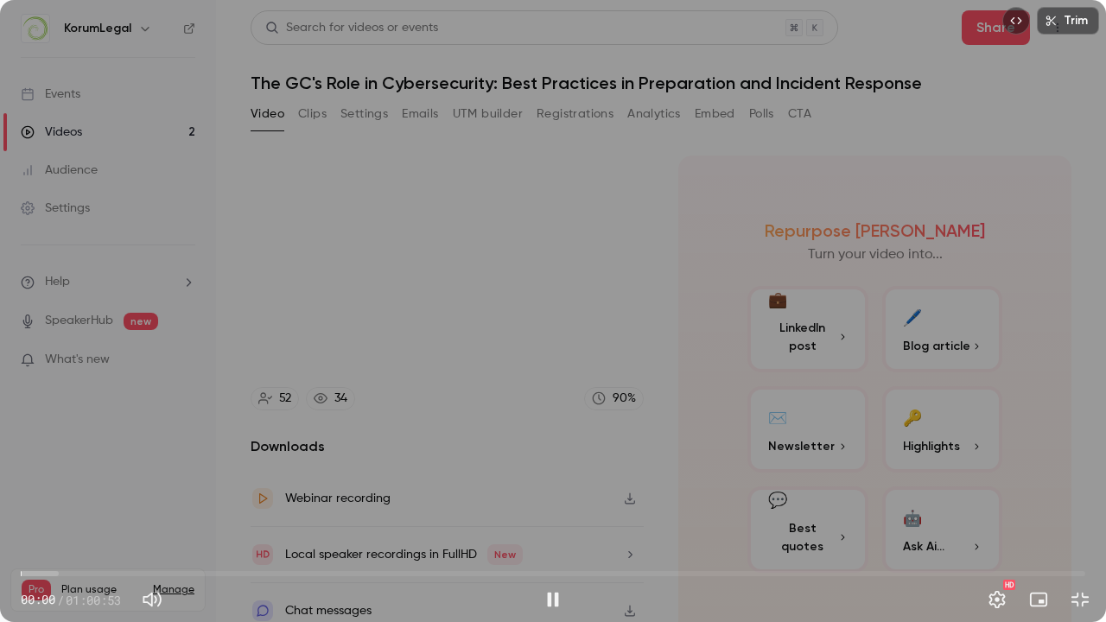
type input "*"
type input "**"
click at [209, 512] on span at bounding box center [212, 599] width 78 height 25
type input "****"
type input "**"
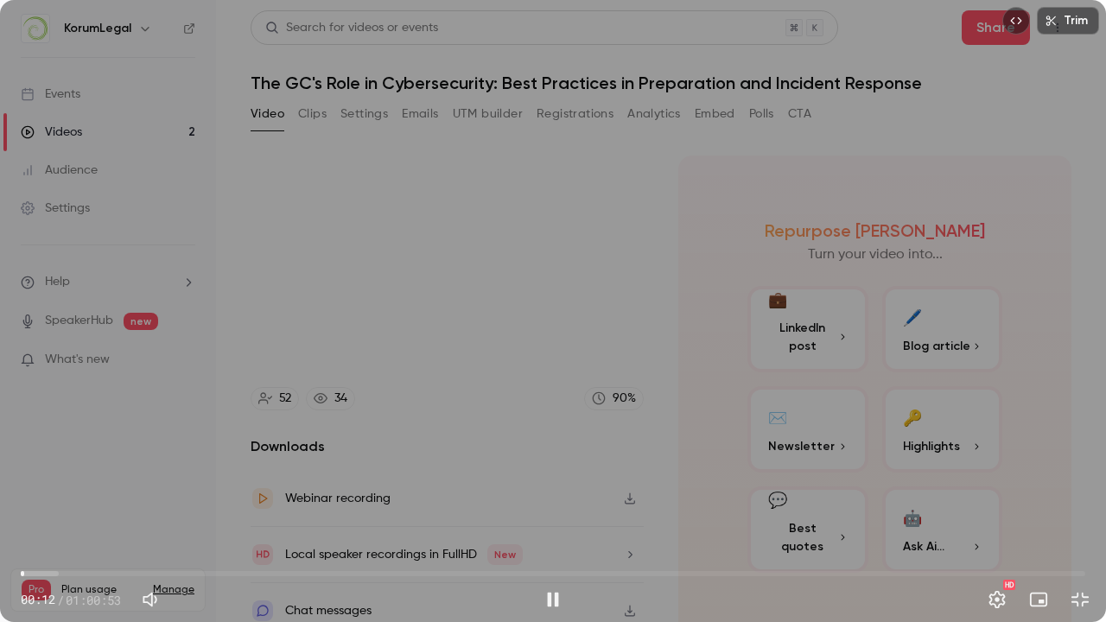
click at [197, 512] on span at bounding box center [212, 599] width 78 height 25
click at [137, 512] on span "06:40" at bounding box center [553, 574] width 1064 height 28
click at [102, 512] on span "04:38" at bounding box center [553, 574] width 1064 height 28
click at [194, 512] on span "09:53" at bounding box center [553, 574] width 1064 height 28
click at [238, 512] on span "12:27" at bounding box center [553, 574] width 1064 height 28
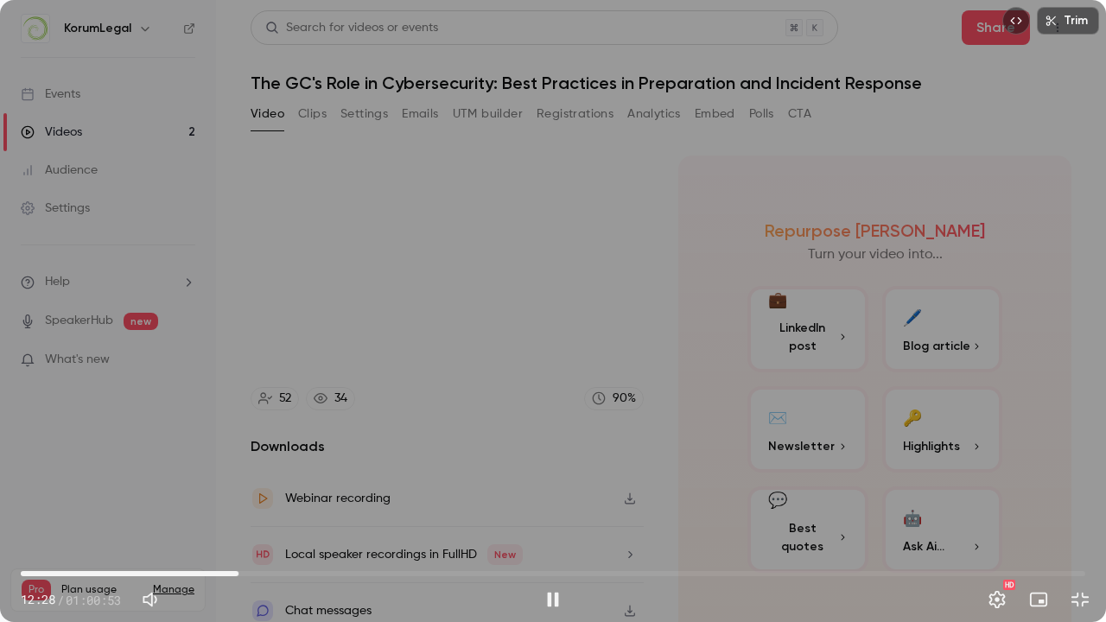
click at [293, 512] on span "12:28" at bounding box center [553, 574] width 1064 height 28
drag, startPoint x: 260, startPoint y: 568, endPoint x: 214, endPoint y: 575, distance: 46.3
click at [214, 512] on span "11:04" at bounding box center [553, 574] width 1064 height 28
click at [271, 512] on span "11:04" at bounding box center [553, 574] width 1064 height 28
click at [299, 512] on span "14:20" at bounding box center [553, 574] width 1064 height 28
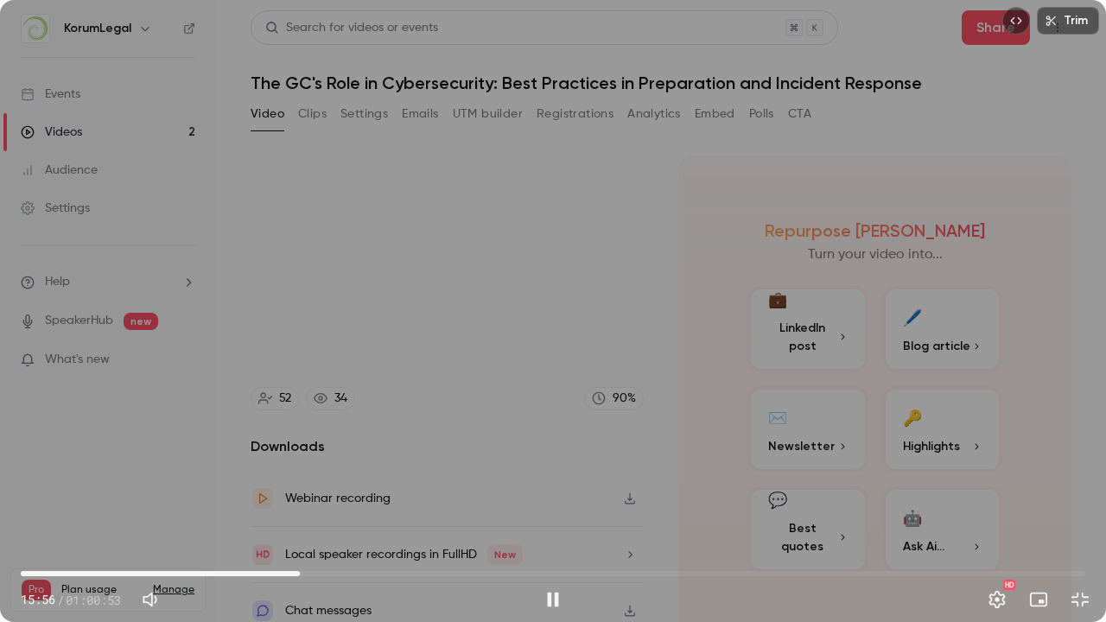
click at [334, 512] on span "15:56" at bounding box center [553, 574] width 1064 height 28
click at [359, 512] on span "17:57" at bounding box center [553, 574] width 1064 height 28
click at [377, 512] on span "19:22" at bounding box center [553, 574] width 1064 height 28
click at [400, 512] on span "20:21" at bounding box center [553, 574] width 1064 height 28
drag, startPoint x: 380, startPoint y: 569, endPoint x: 183, endPoint y: 577, distance: 197.1
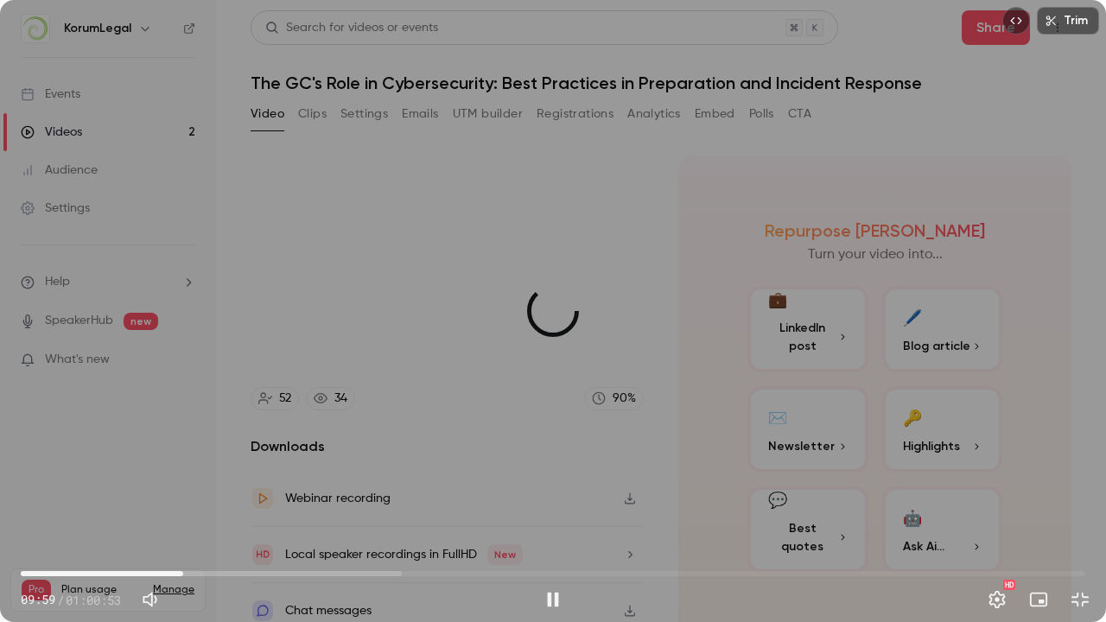
click at [183, 512] on span "09:17" at bounding box center [553, 574] width 1064 height 28
click at [560, 512] on button "Pause" at bounding box center [553, 599] width 35 height 35
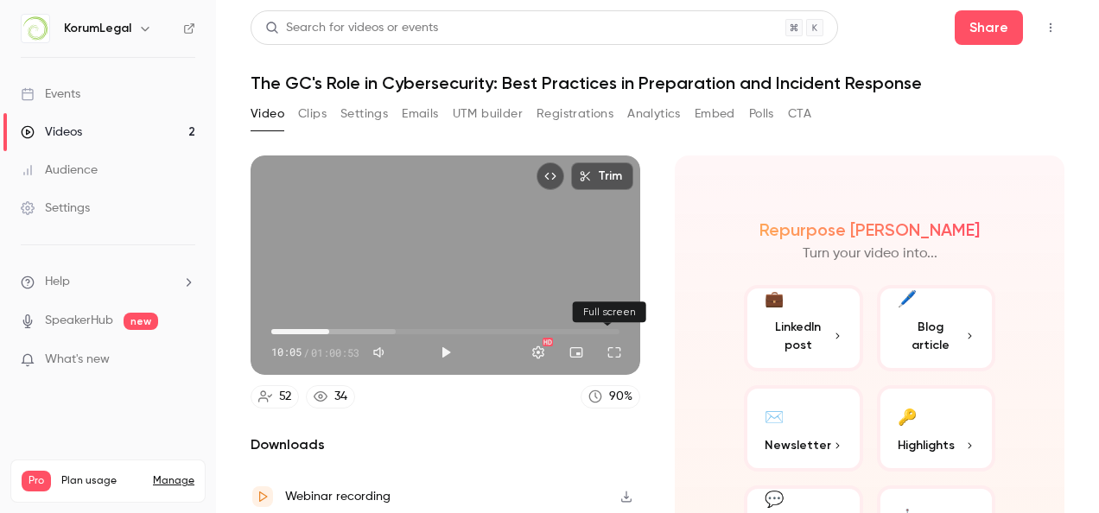
click at [605, 351] on button "Full screen" at bounding box center [614, 352] width 35 height 35
click at [618, 356] on button "Full screen" at bounding box center [614, 352] width 35 height 35
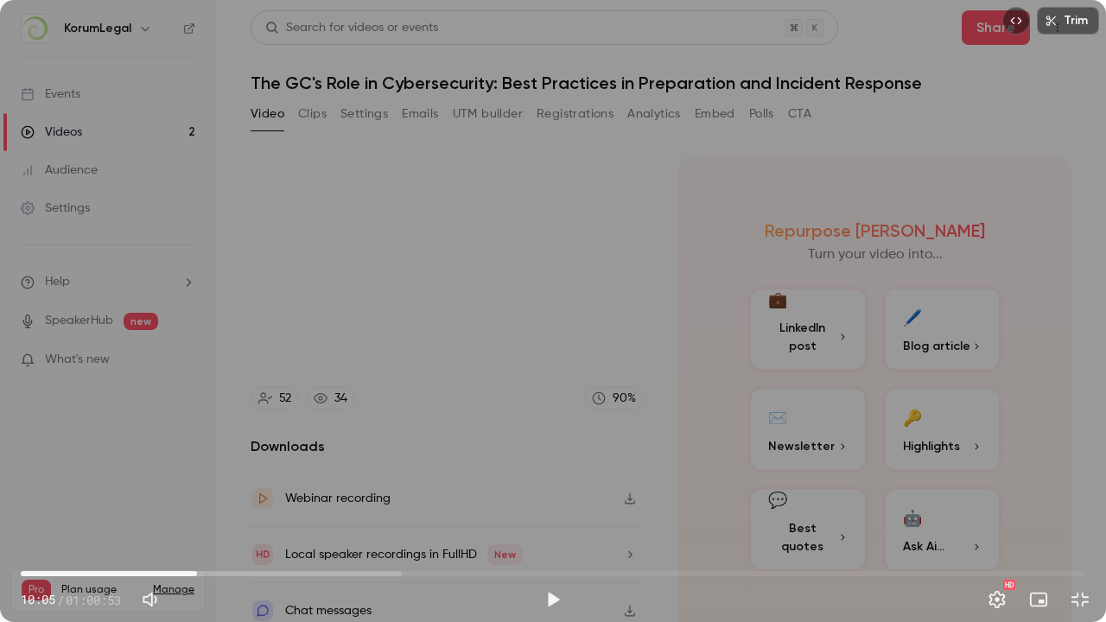
click at [596, 384] on div "Trim 10:05 10:05 / 01:00:53 HD" at bounding box center [553, 311] width 1106 height 622
click at [489, 326] on div "Trim 10:06 10:06 / 01:00:53 HD" at bounding box center [553, 311] width 1106 height 622
click at [552, 512] on button "Play" at bounding box center [553, 599] width 35 height 35
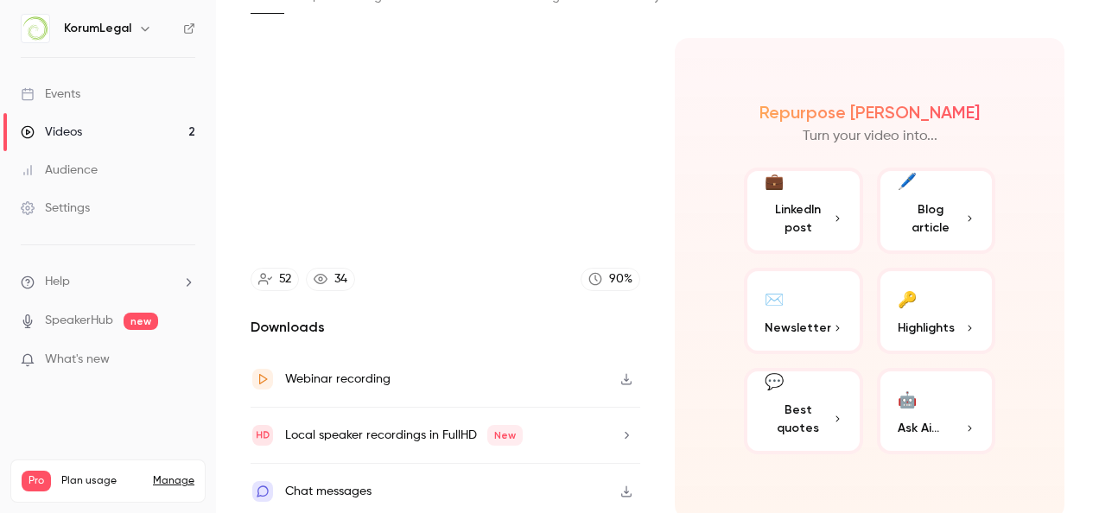
scroll to position [118, 0]
type input "******"
click at [138, 85] on link "Events" at bounding box center [108, 94] width 216 height 38
